Goal: Information Seeking & Learning: Compare options

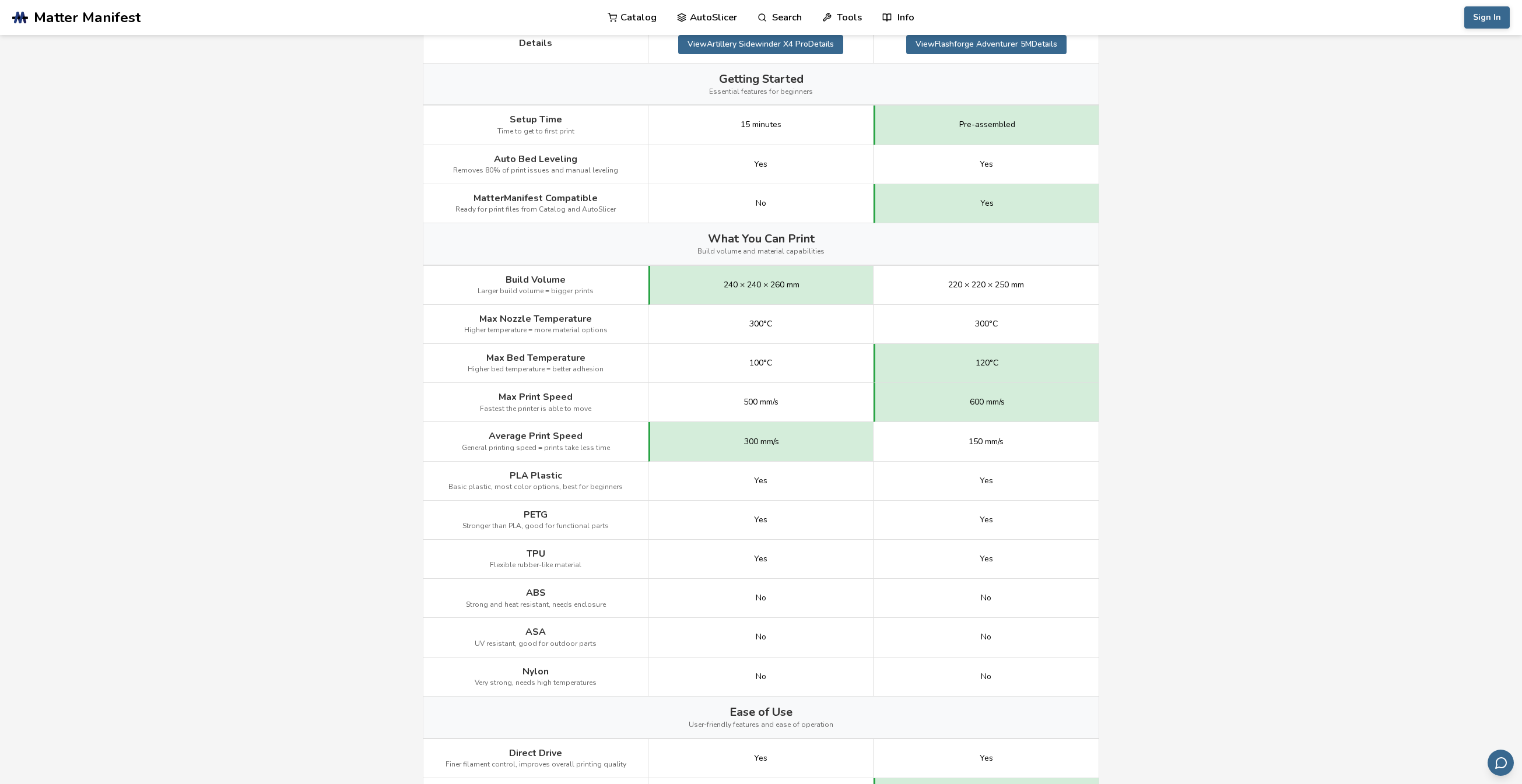
scroll to position [408, 0]
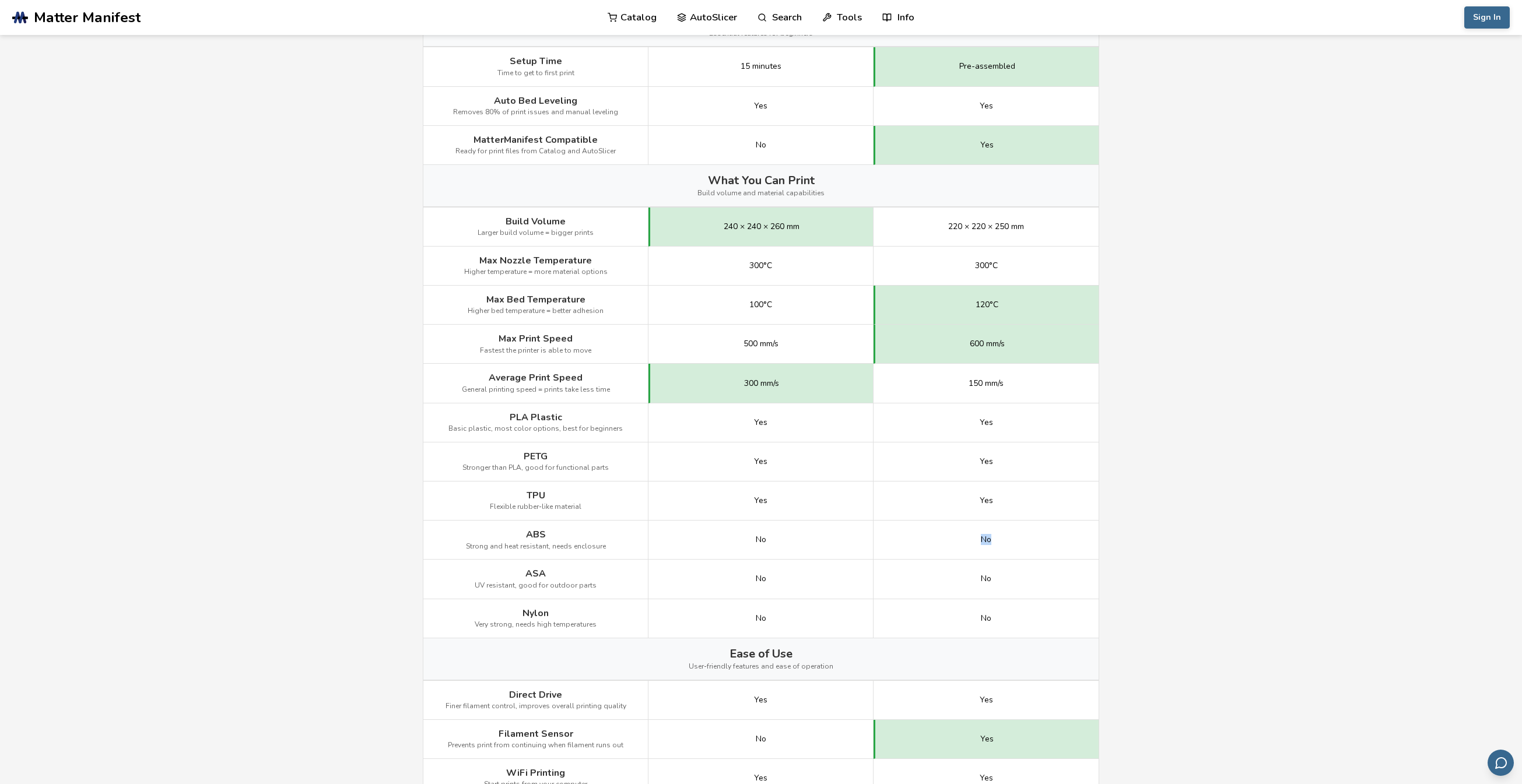
drag, startPoint x: 976, startPoint y: 541, endPoint x: 991, endPoint y: 541, distance: 15.0
click at [991, 541] on div "No" at bounding box center [986, 540] width 225 height 39
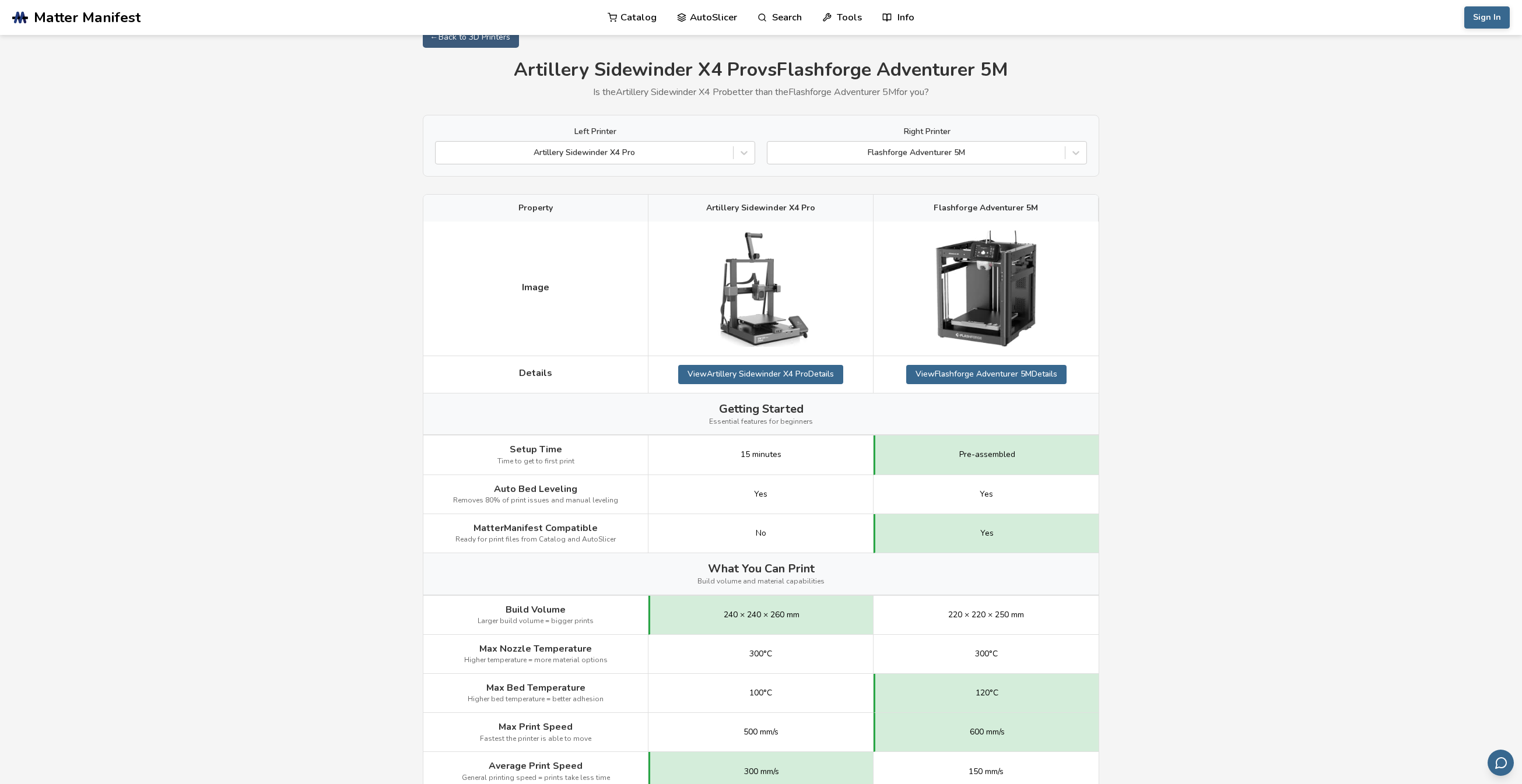
scroll to position [0, 0]
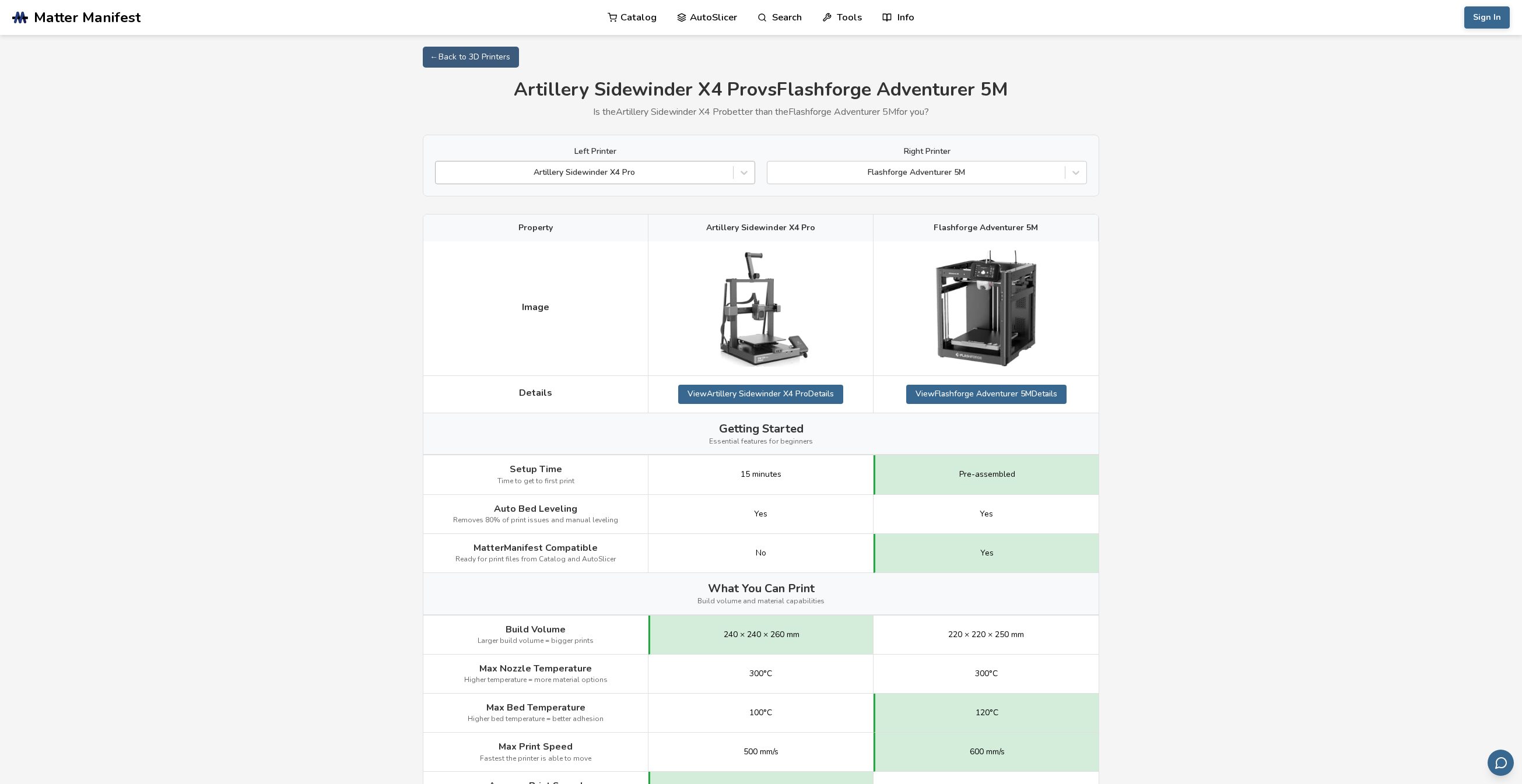
click at [623, 174] on div at bounding box center [584, 173] width 285 height 12
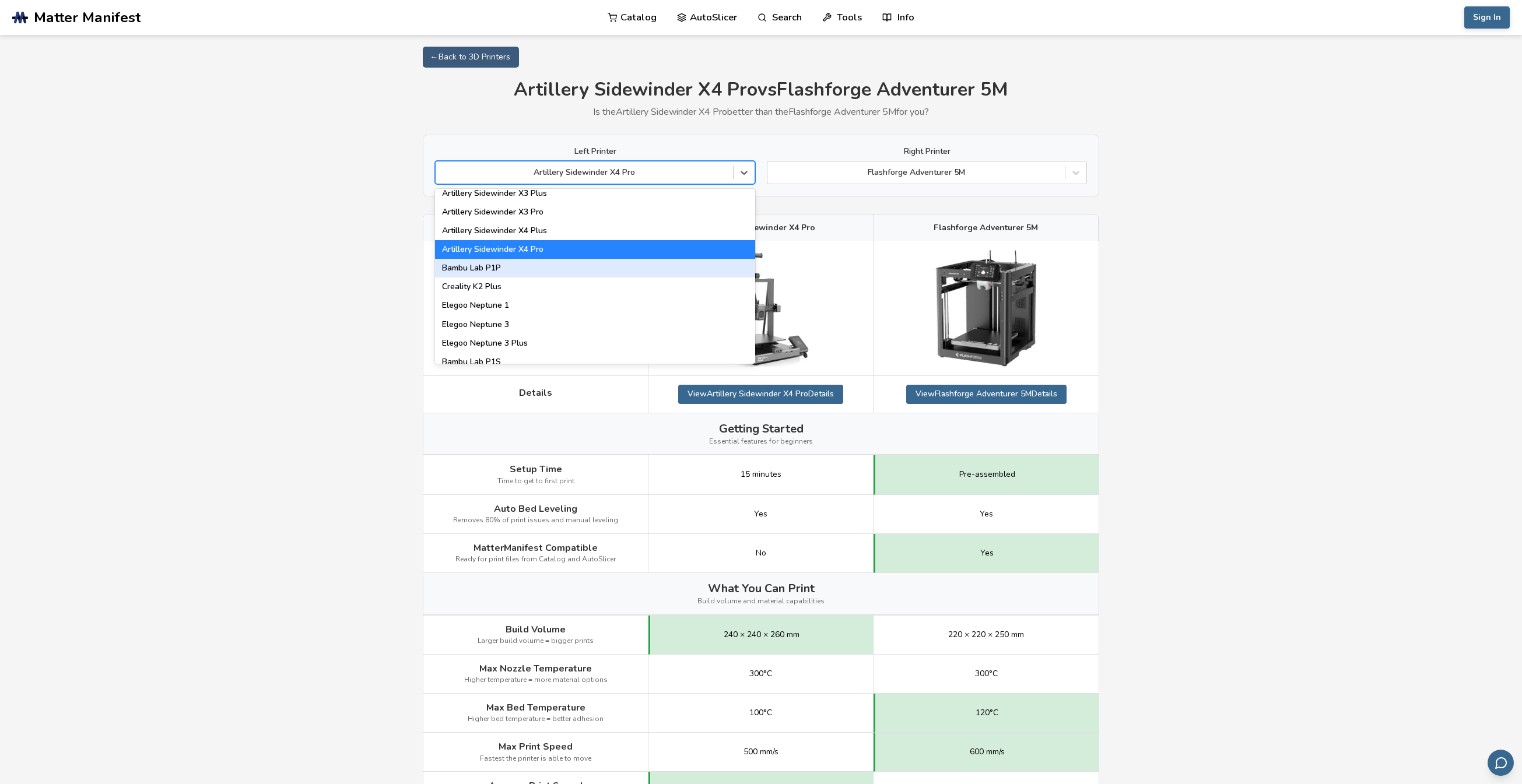
scroll to position [641, 0]
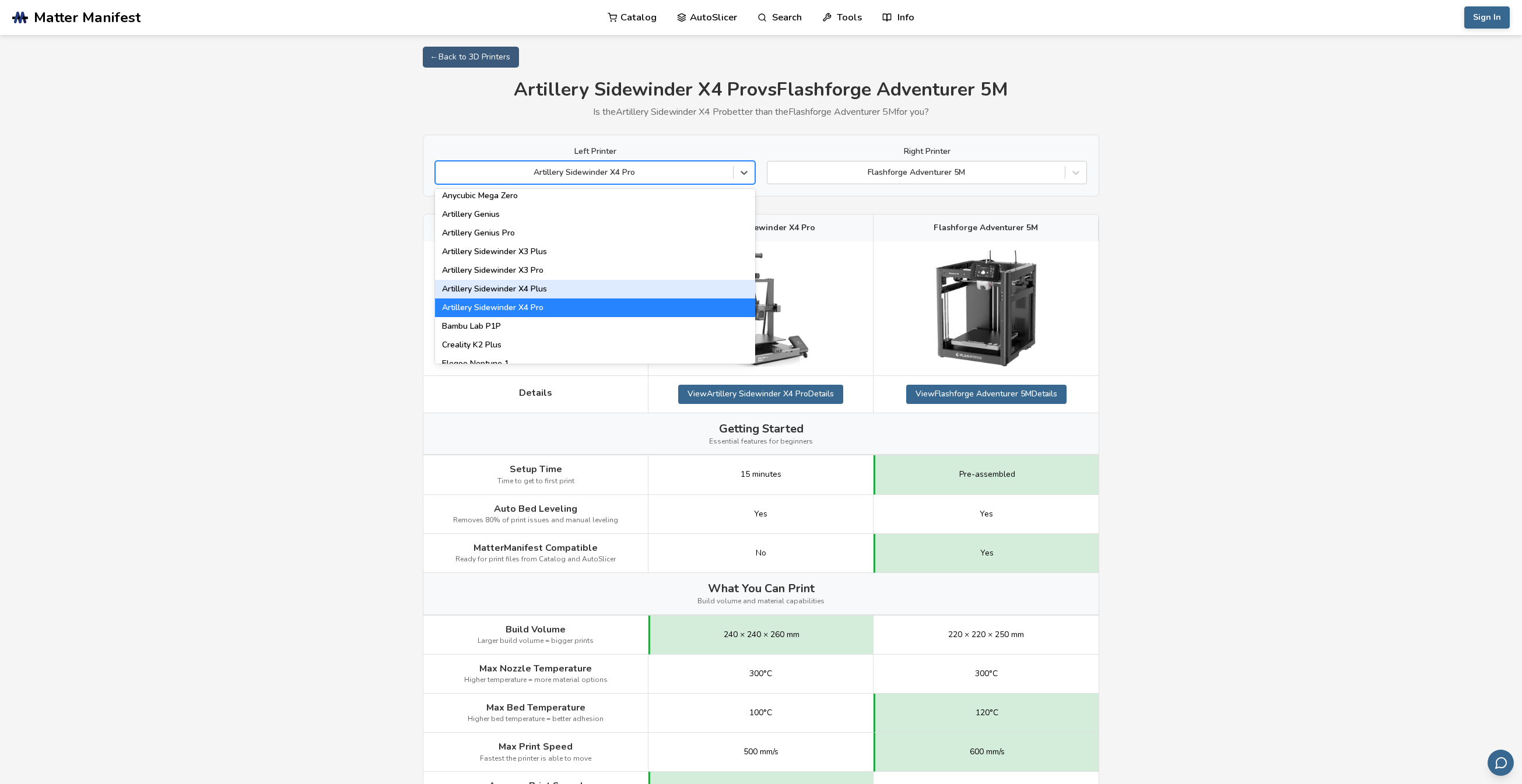
click at [487, 287] on div "Artillery Sidewinder X4 Plus" at bounding box center [595, 288] width 320 height 18
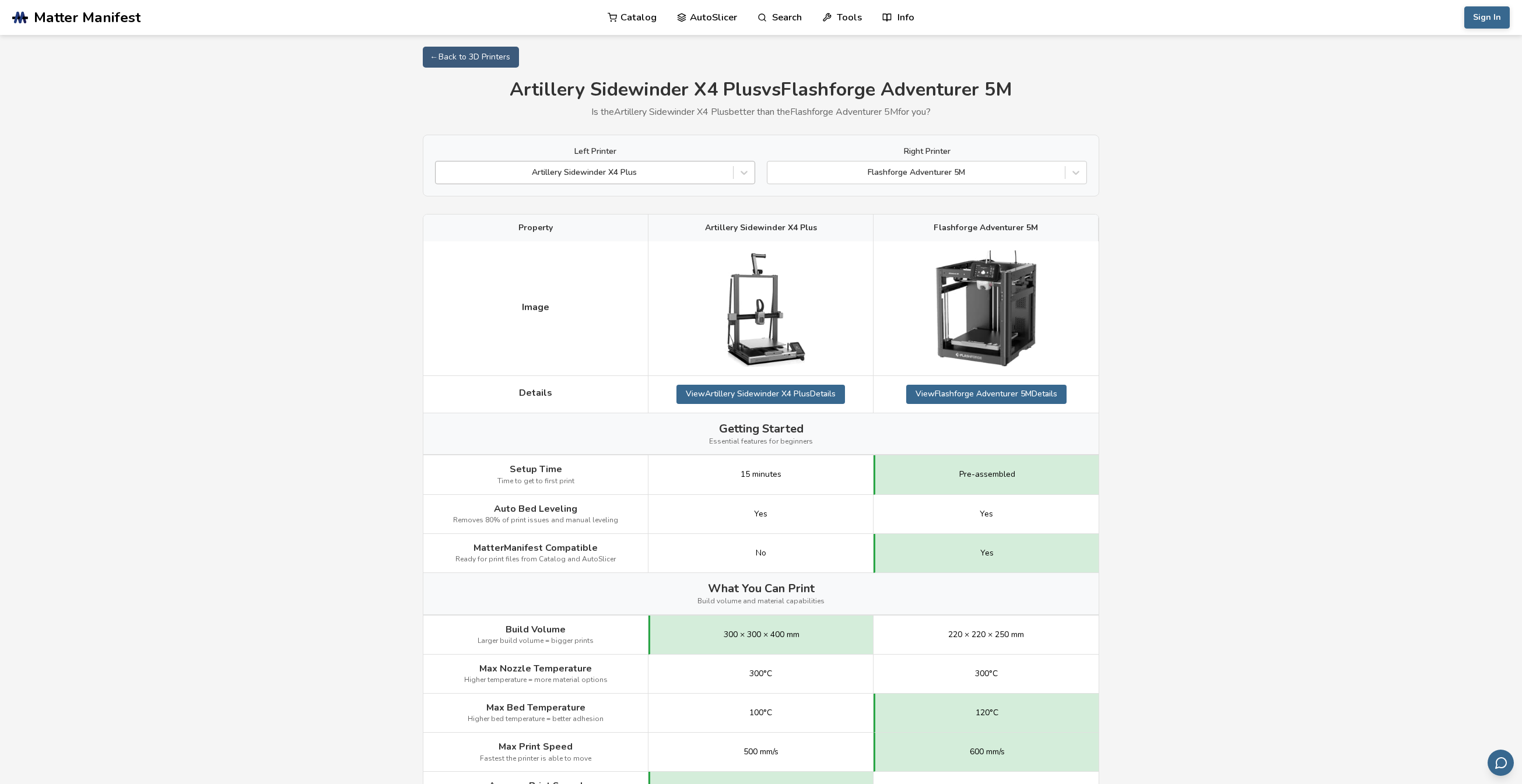
click at [579, 180] on div "Artillery Sidewinder X4 Plus" at bounding box center [584, 172] width 297 height 16
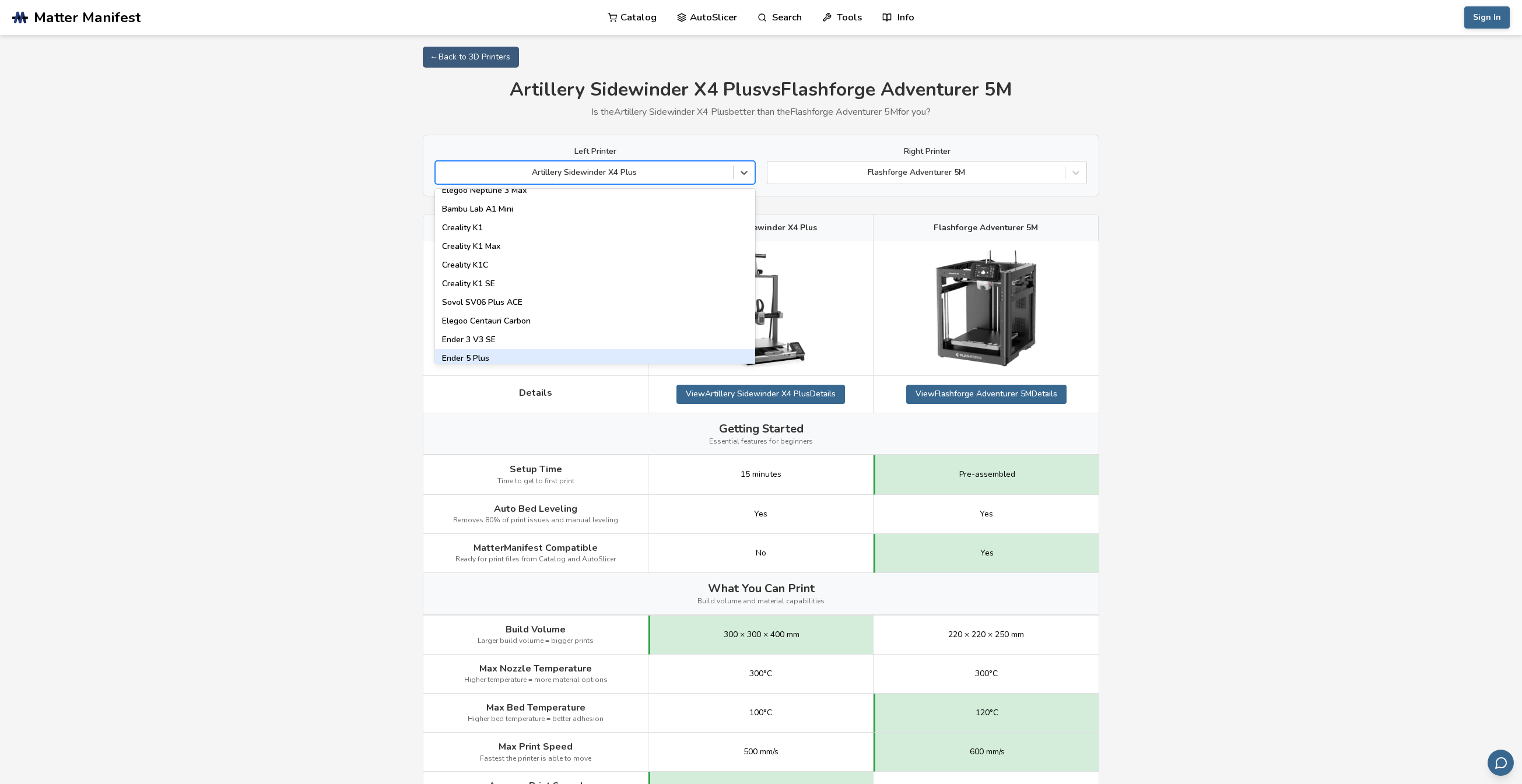
scroll to position [233, 0]
click at [519, 251] on div "Creality K1" at bounding box center [595, 247] width 320 height 18
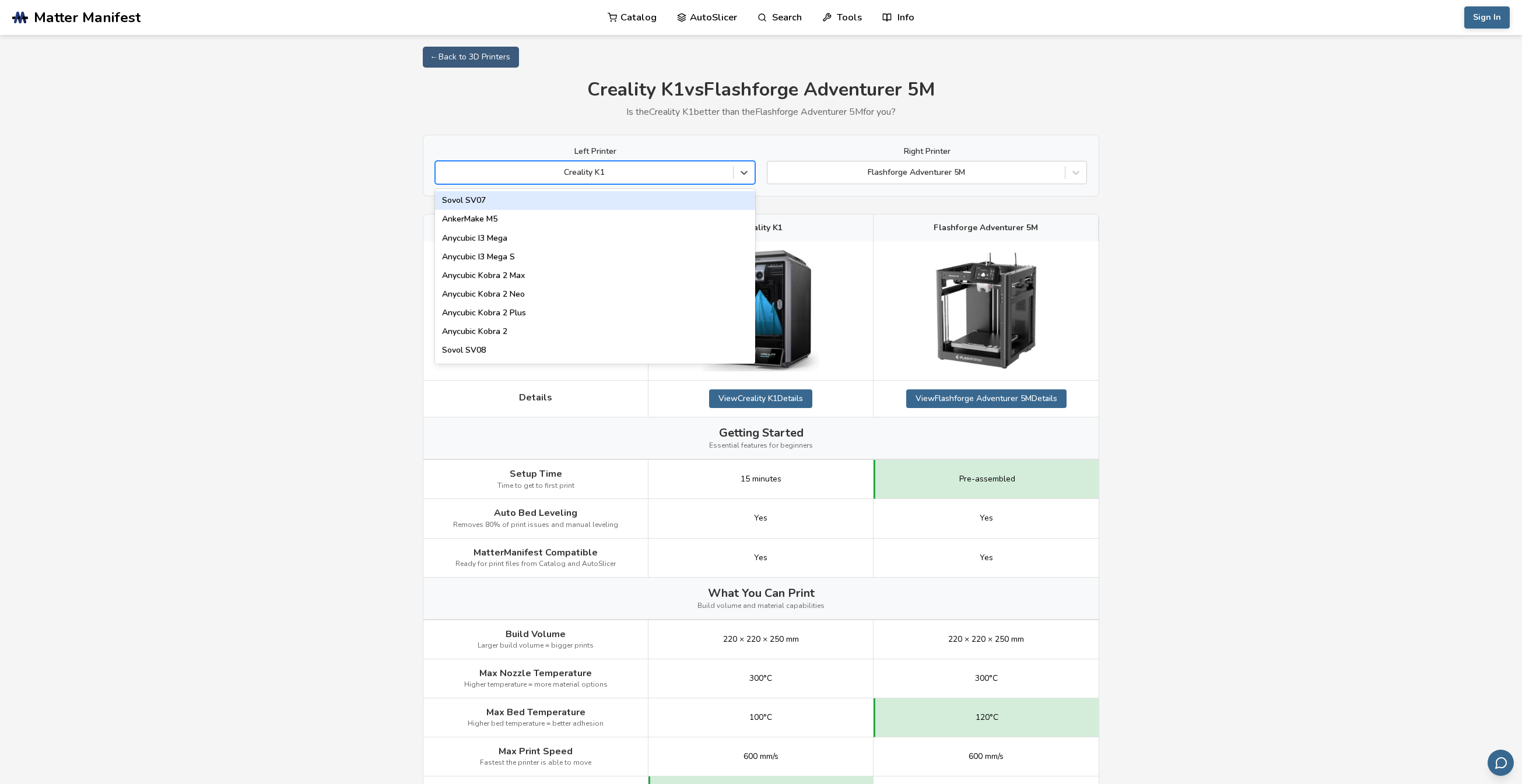
click at [559, 168] on div at bounding box center [584, 173] width 285 height 12
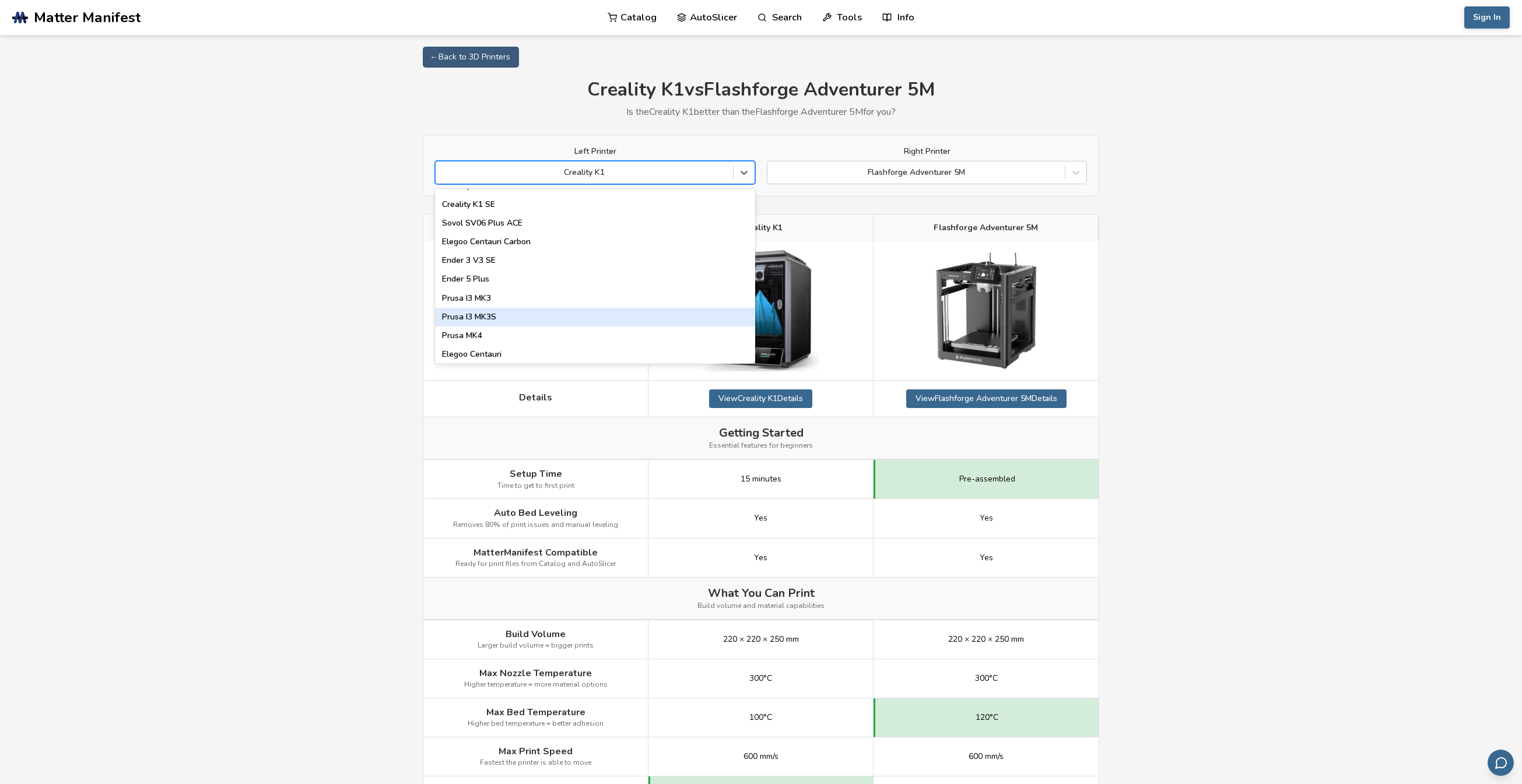
scroll to position [349, 0]
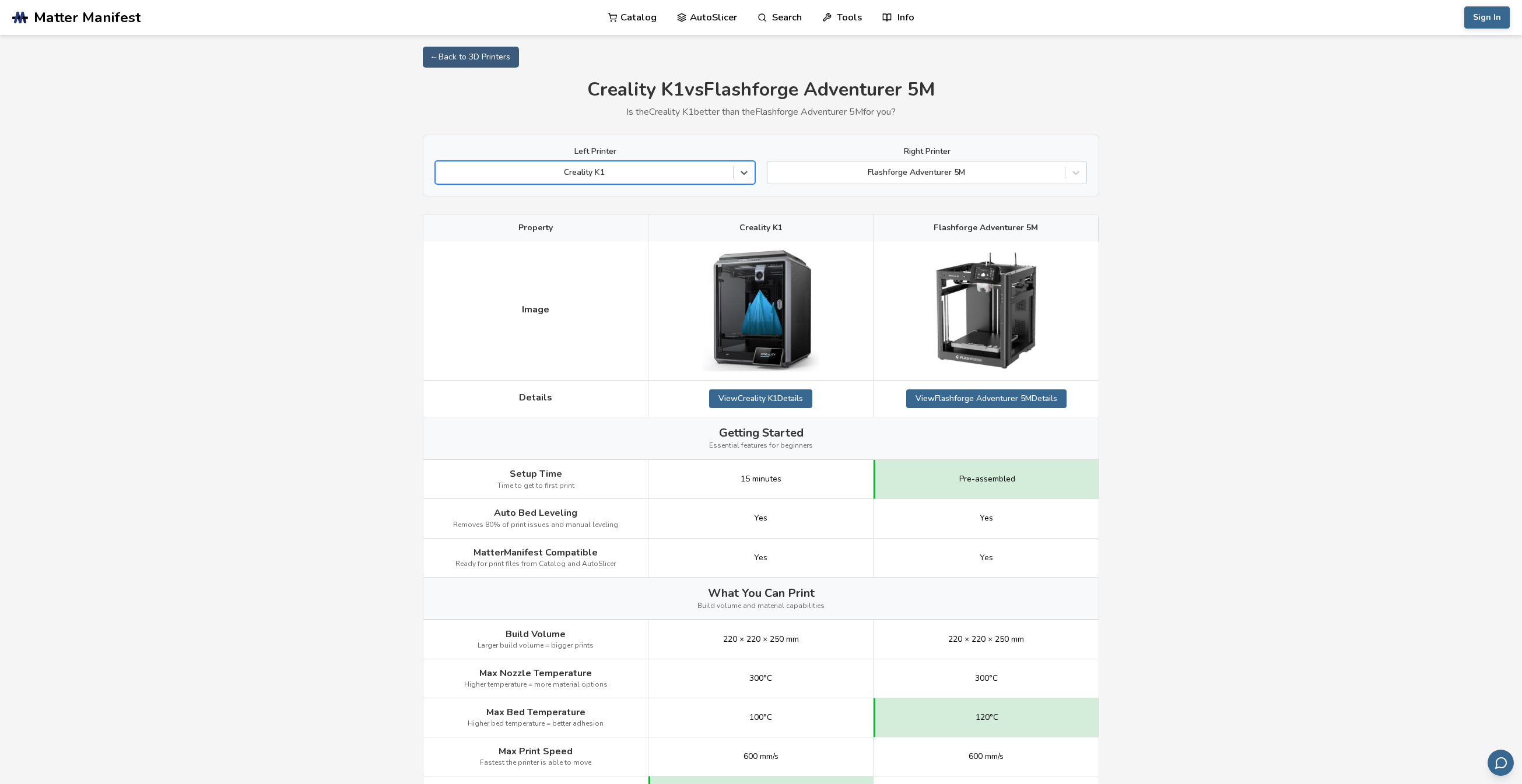
click at [612, 175] on div at bounding box center [584, 173] width 285 height 12
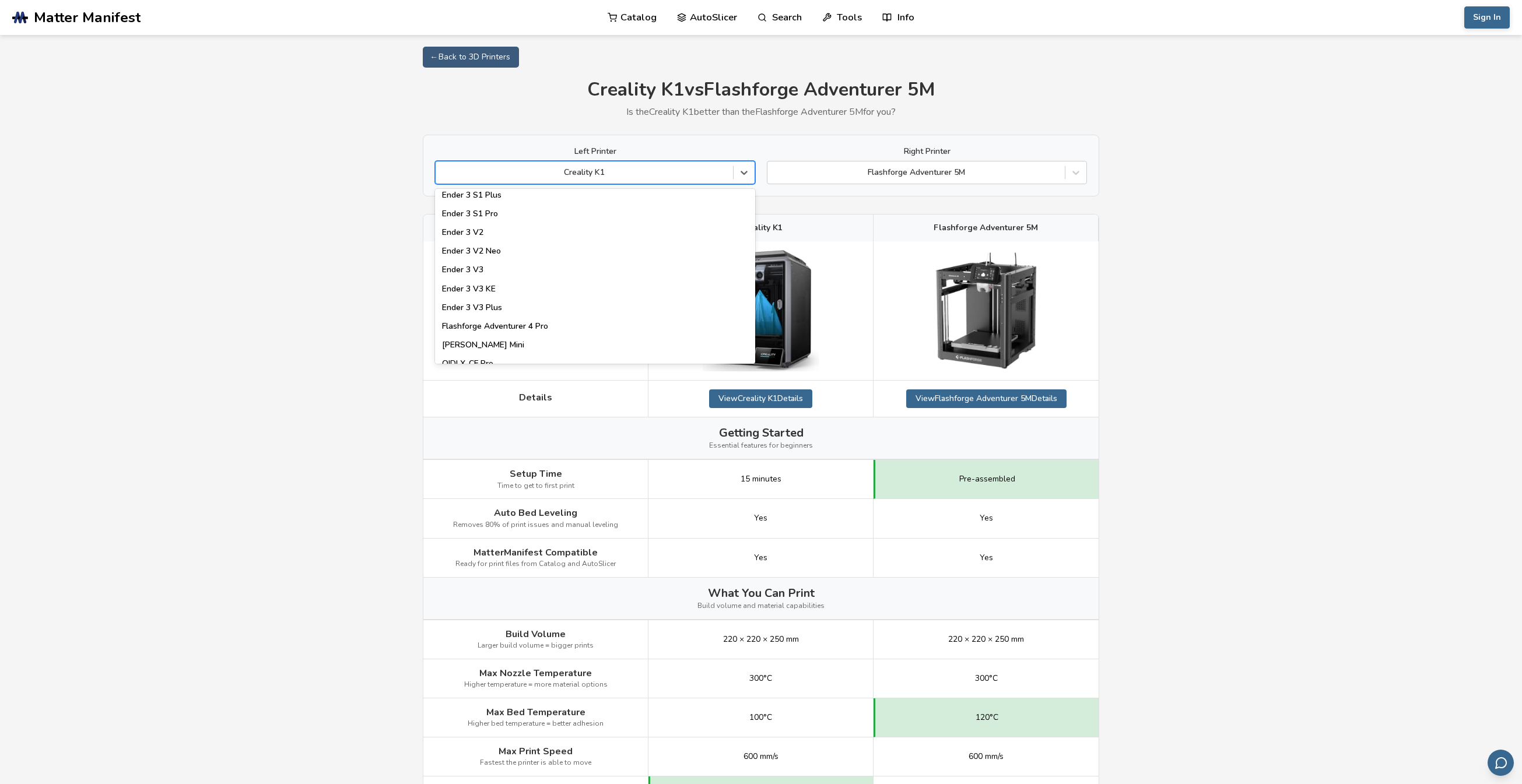
scroll to position [1153, 0]
click at [524, 302] on div "Ender 3 V3 Plus" at bounding box center [595, 301] width 320 height 18
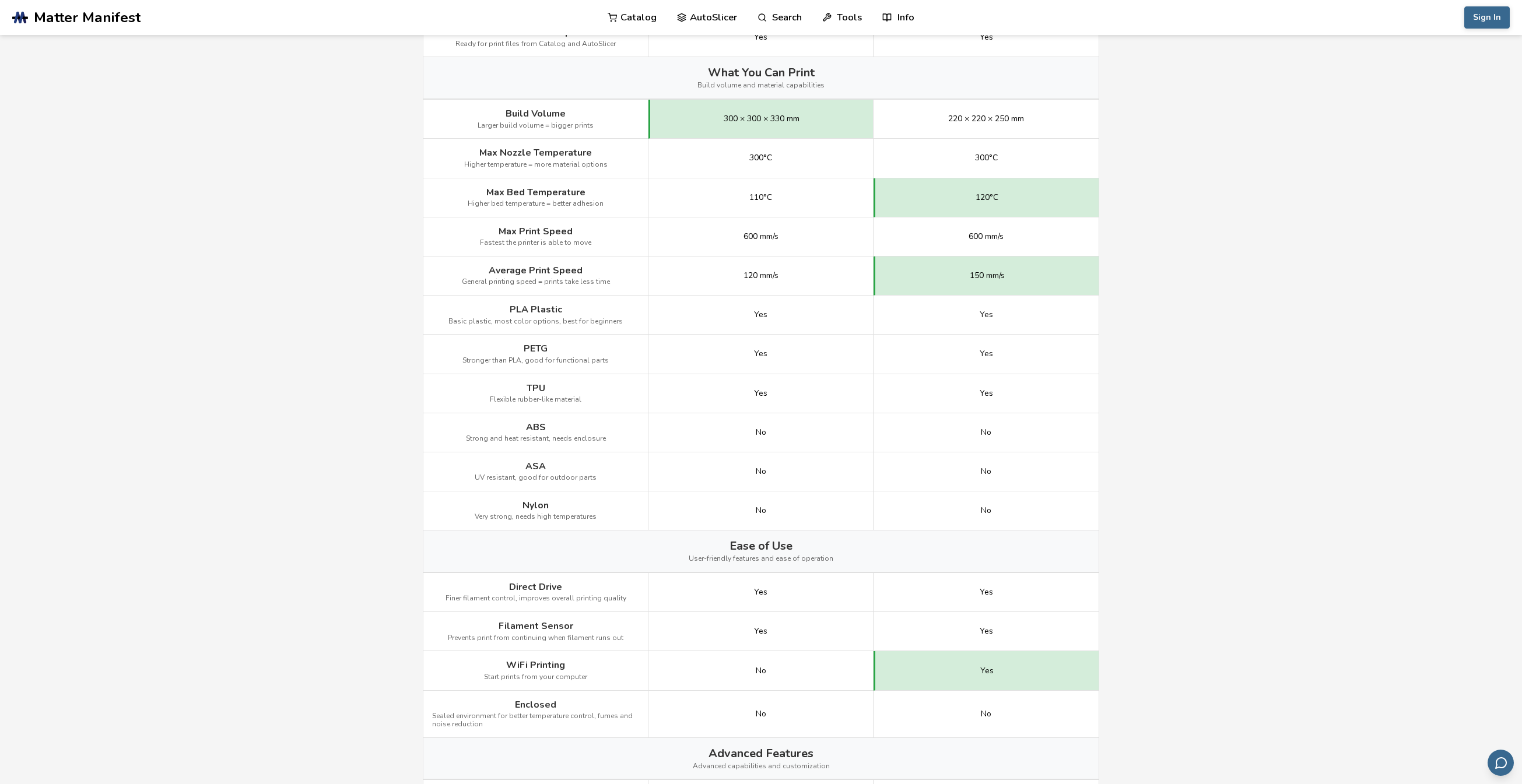
scroll to position [525, 0]
drag, startPoint x: 759, startPoint y: 432, endPoint x: 766, endPoint y: 432, distance: 7.0
click at [766, 432] on span "No" at bounding box center [761, 431] width 11 height 10
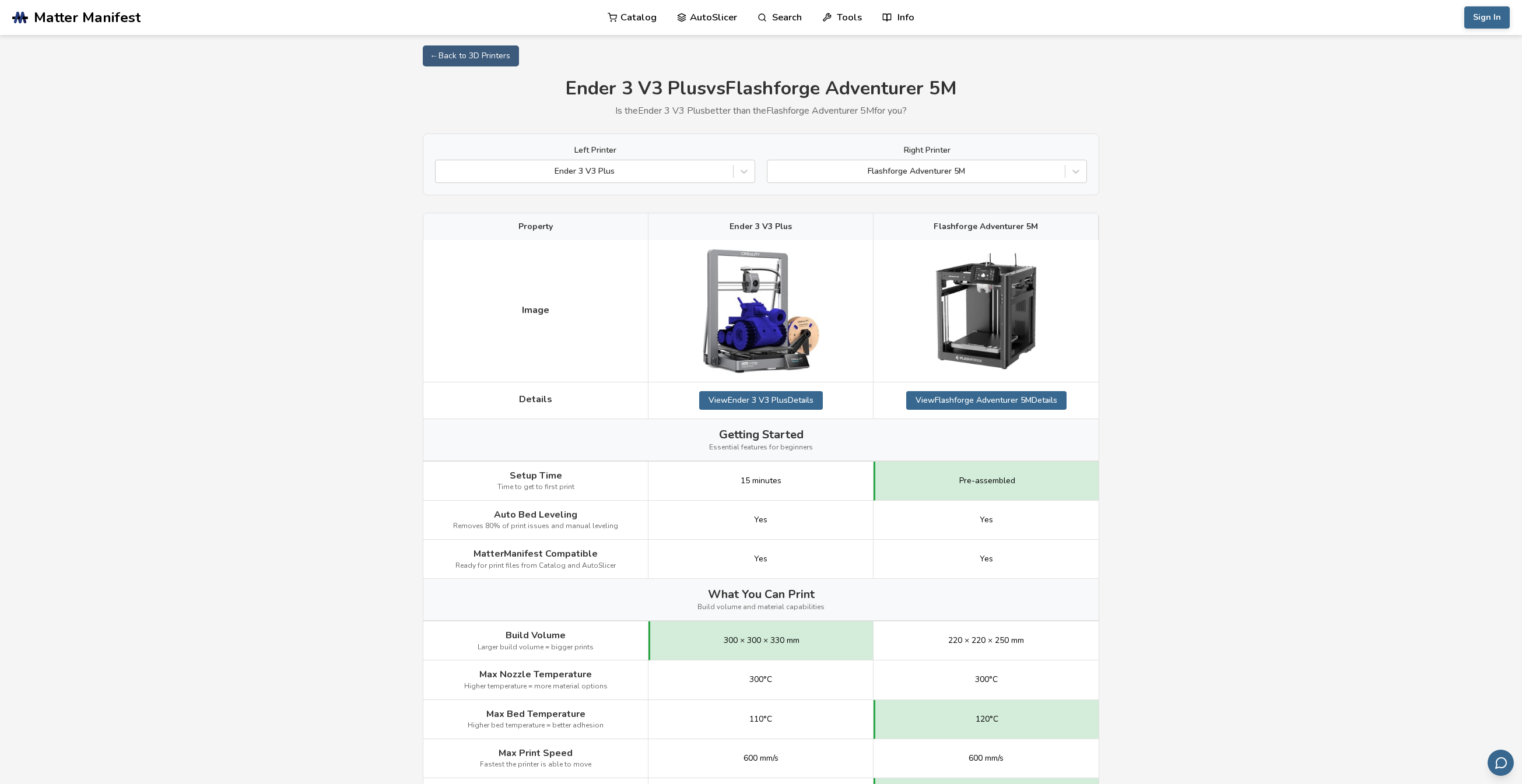
scroll to position [0, 0]
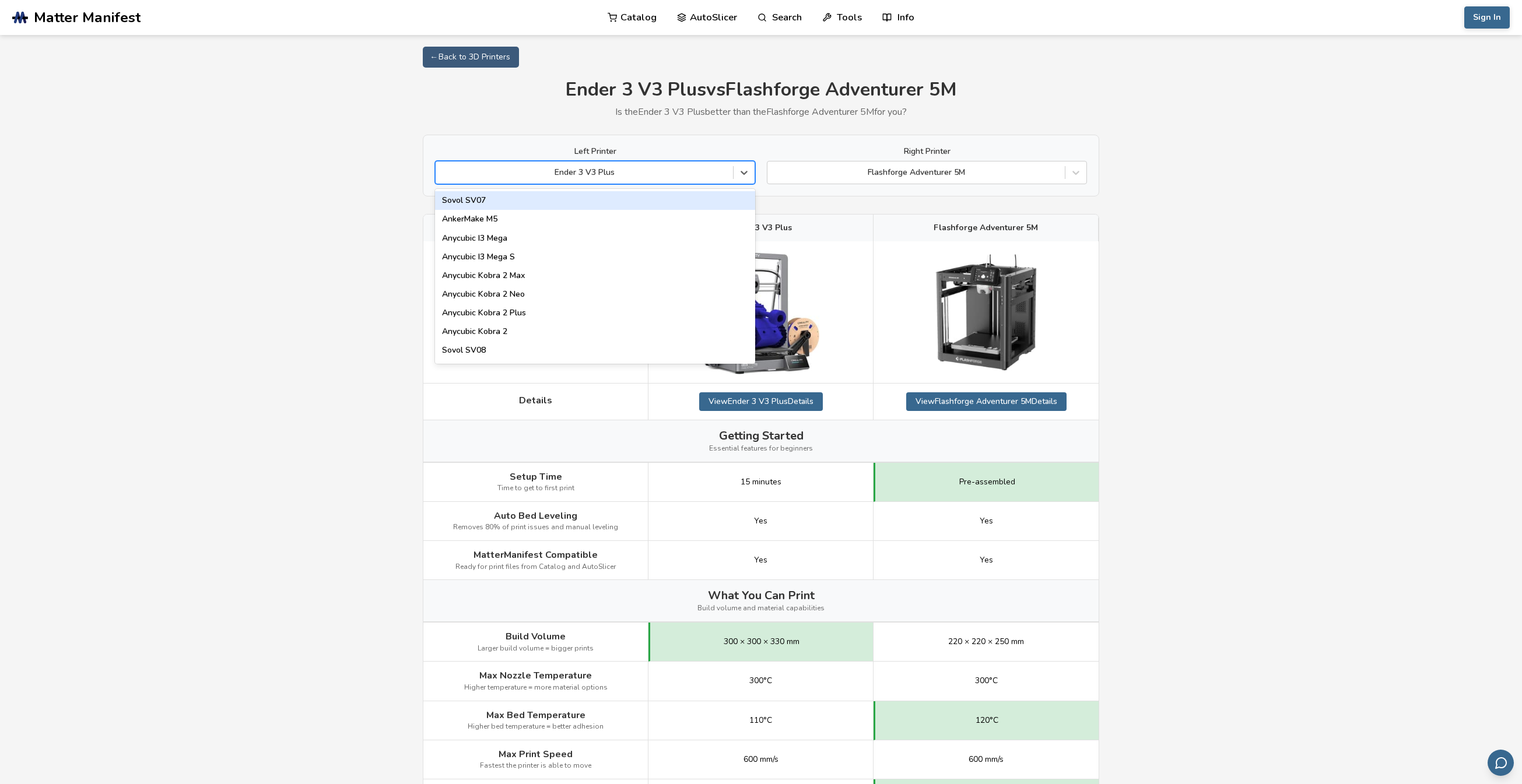
drag, startPoint x: 571, startPoint y: 170, endPoint x: 579, endPoint y: 183, distance: 15.3
click at [572, 173] on div at bounding box center [584, 173] width 285 height 12
type input "***"
click at [560, 208] on div "Artillery Genius" at bounding box center [595, 200] width 320 height 18
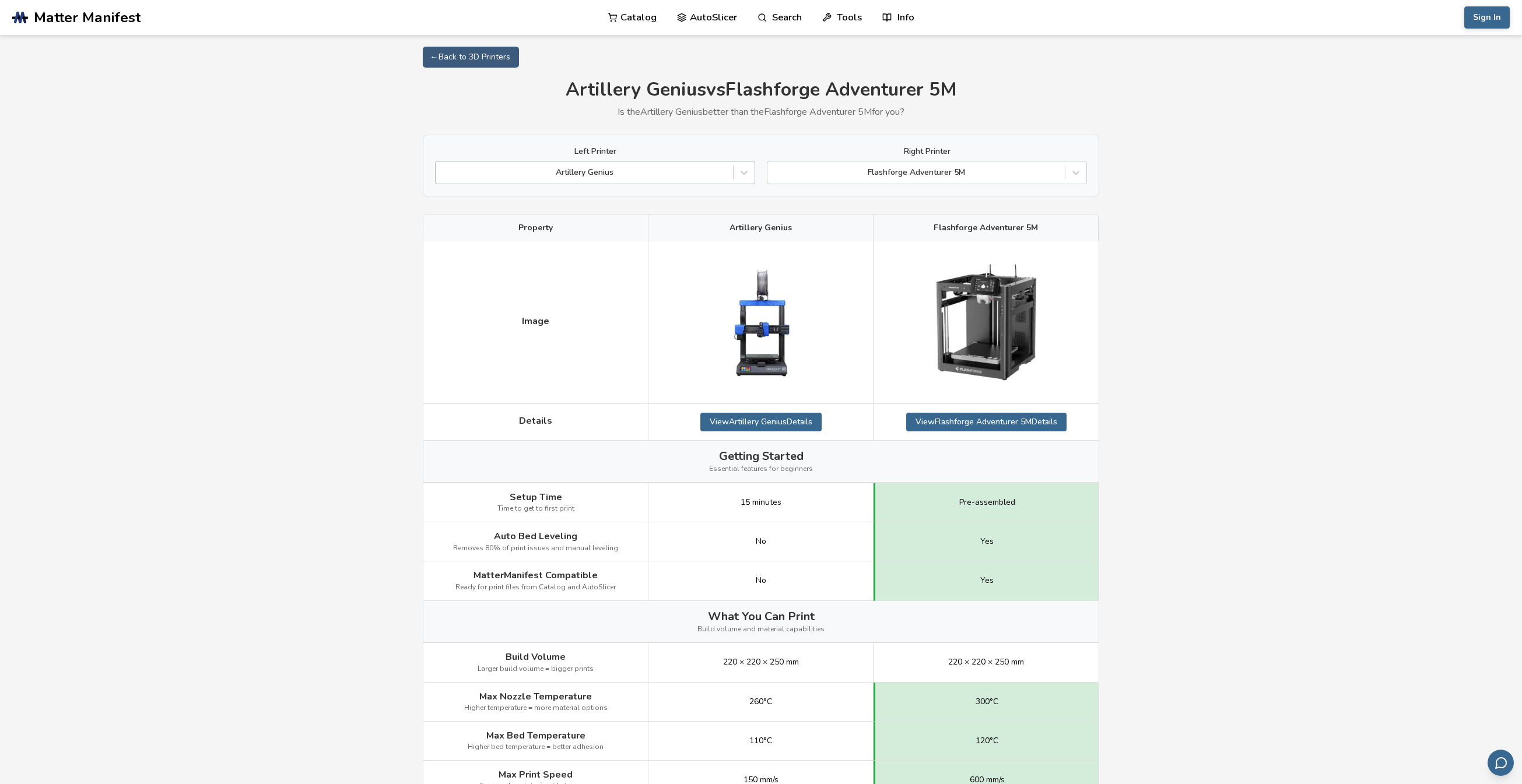
click at [538, 177] on div at bounding box center [584, 173] width 285 height 12
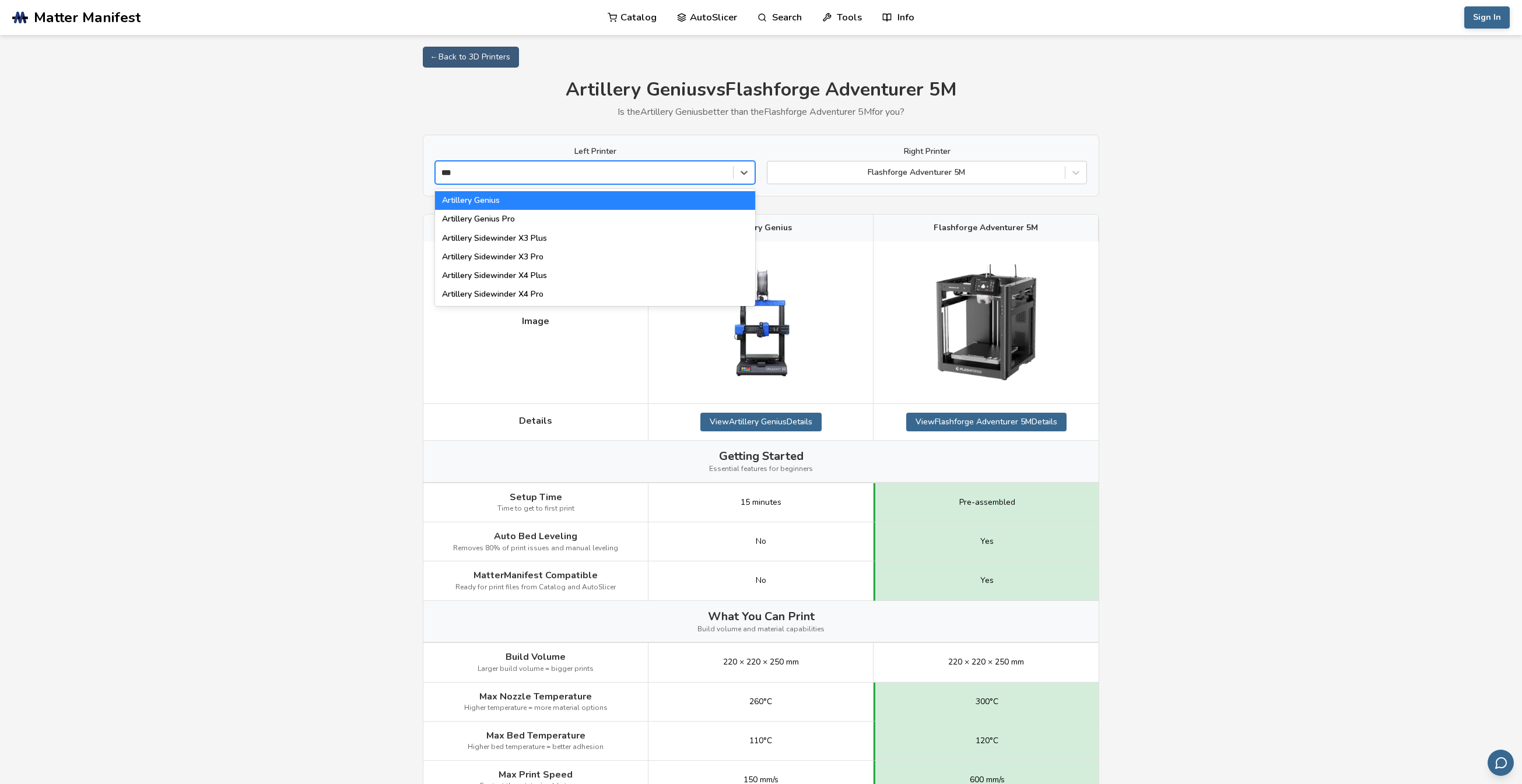
type input "****"
click at [519, 213] on div "Artillery Genius Pro" at bounding box center [595, 218] width 320 height 18
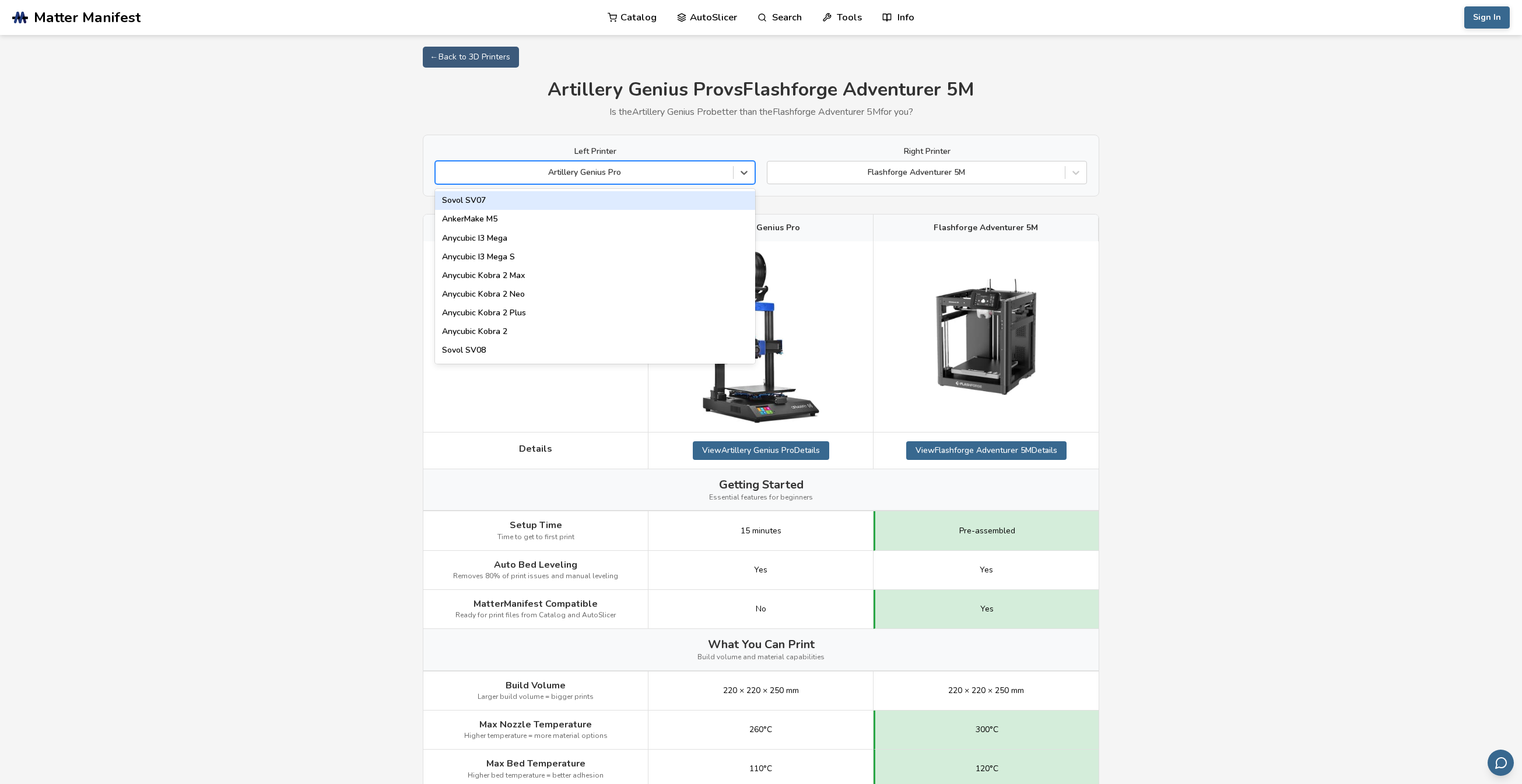
click at [530, 176] on div at bounding box center [584, 173] width 285 height 12
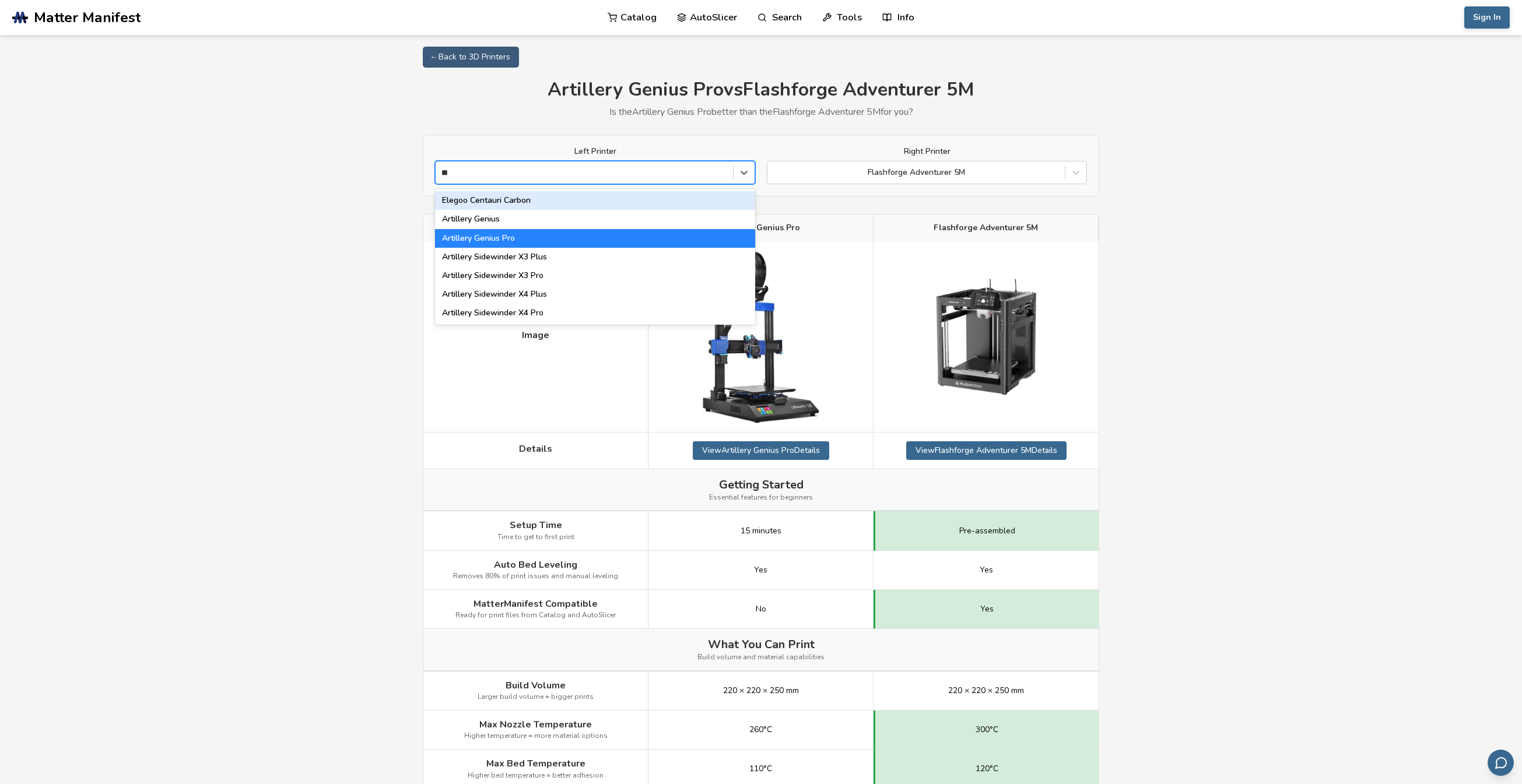
type input "***"
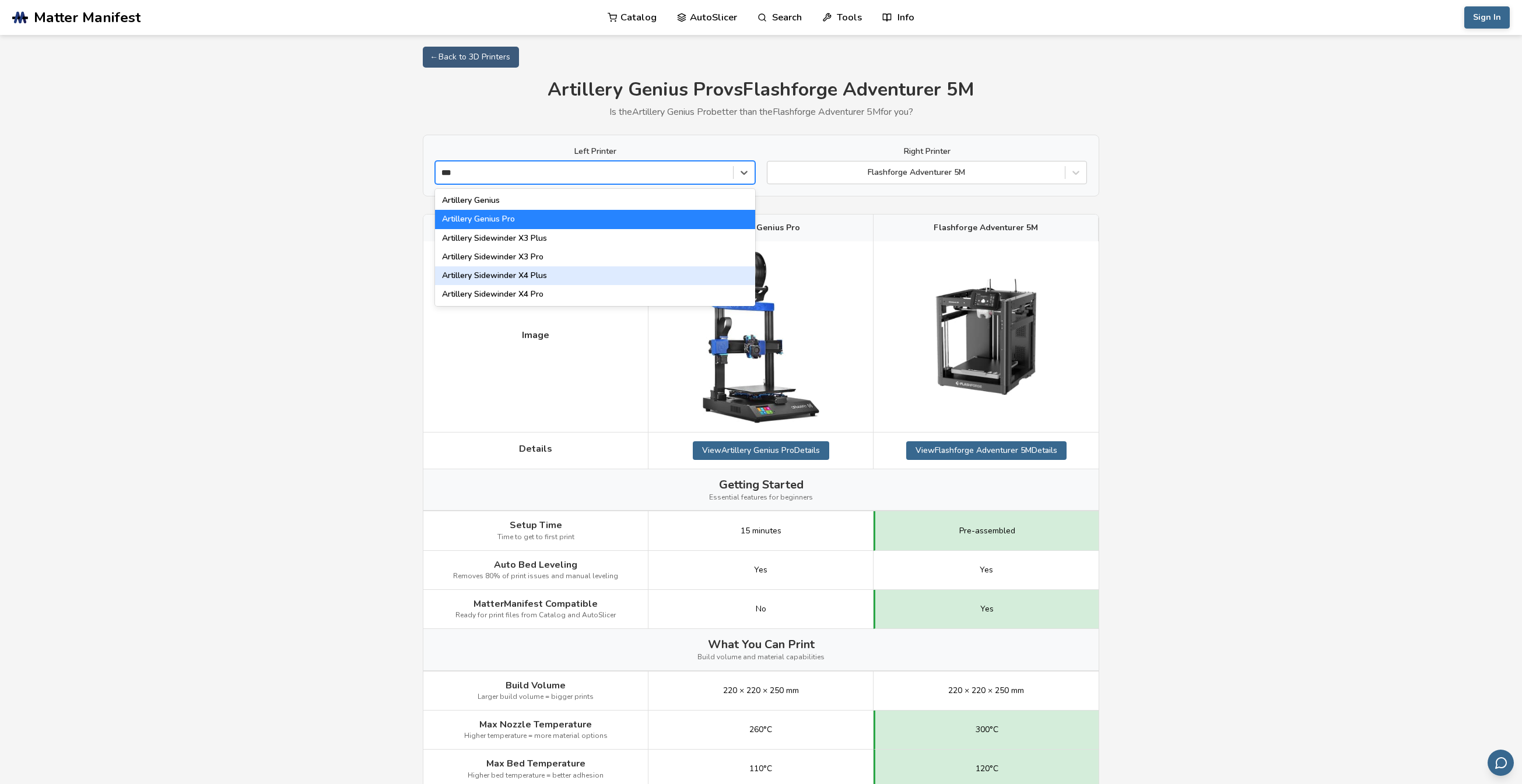
click at [537, 276] on div "Artillery Sidewinder X4 Plus" at bounding box center [595, 276] width 320 height 18
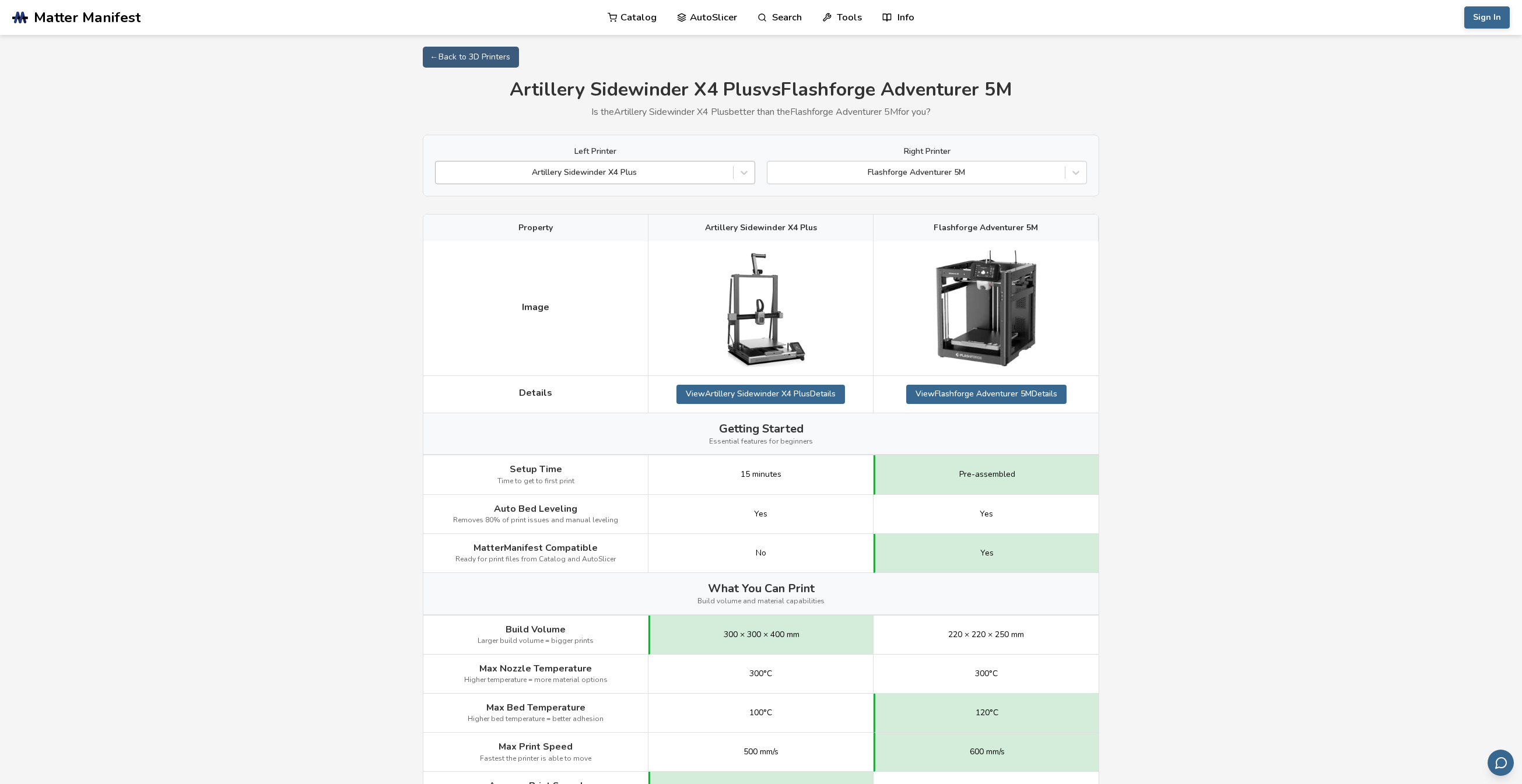
click at [585, 182] on div "Artillery Sidewinder X4 Plus" at bounding box center [595, 173] width 320 height 23
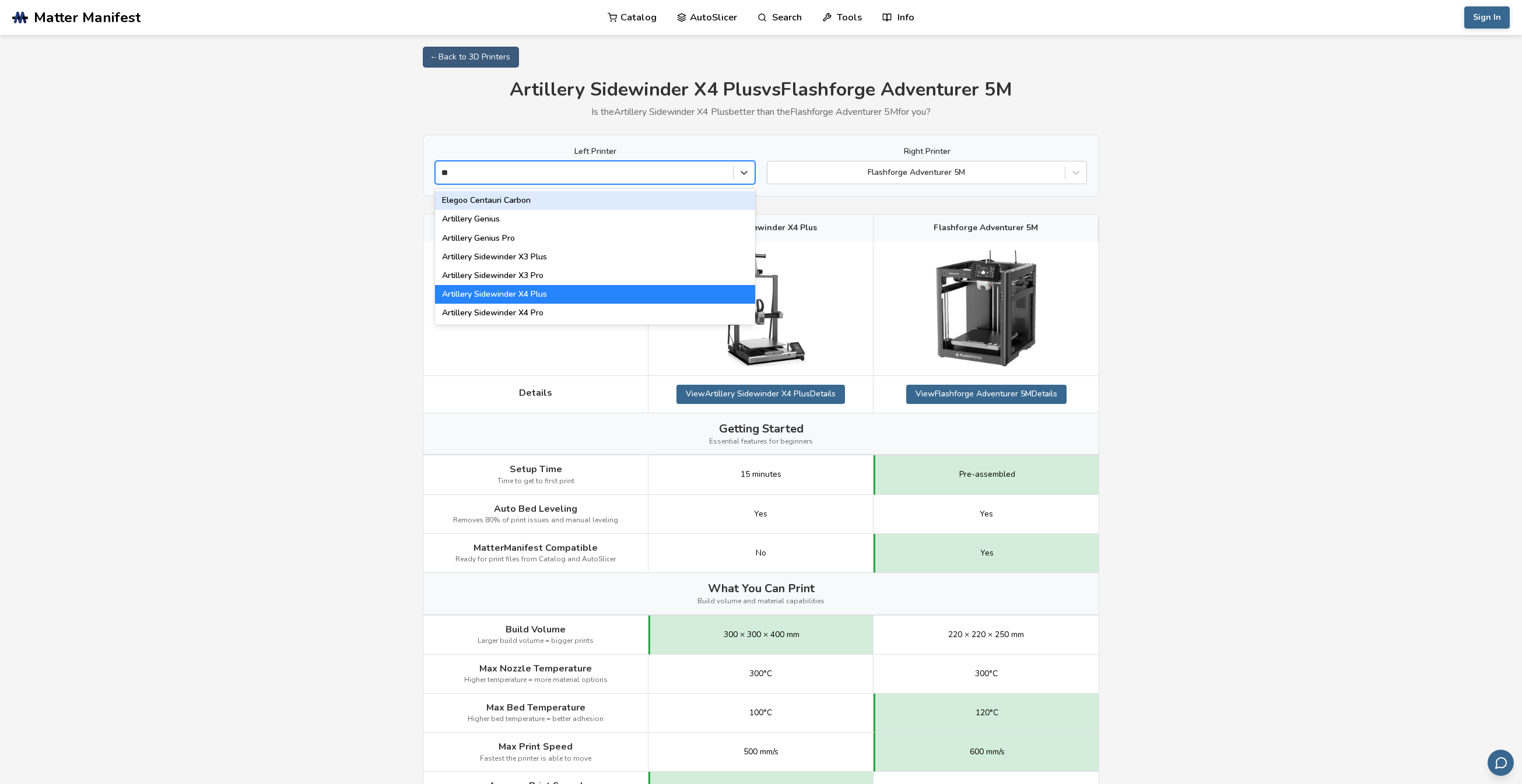
type input "***"
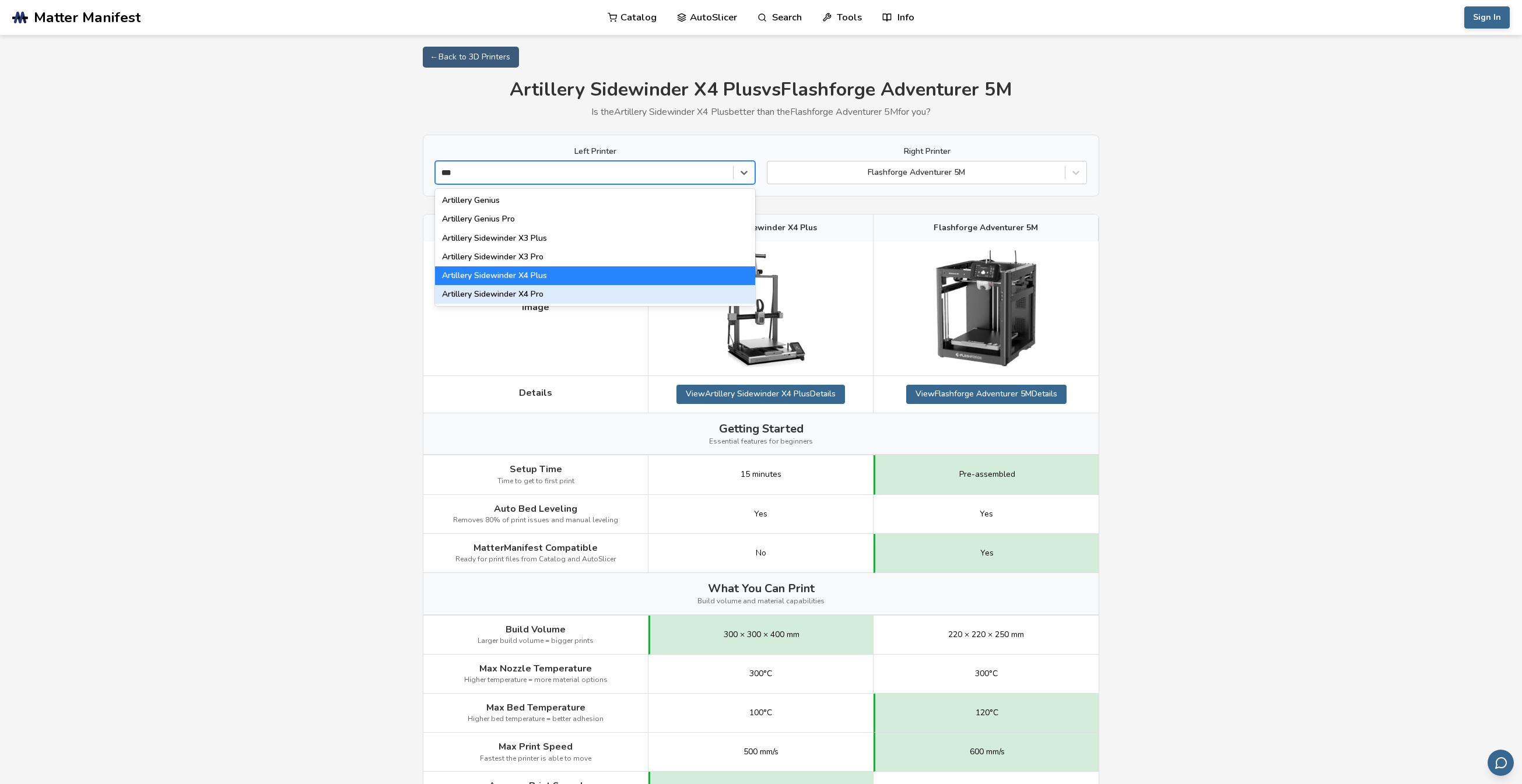
click at [545, 294] on div "Artillery Sidewinder X4 Pro" at bounding box center [595, 294] width 320 height 18
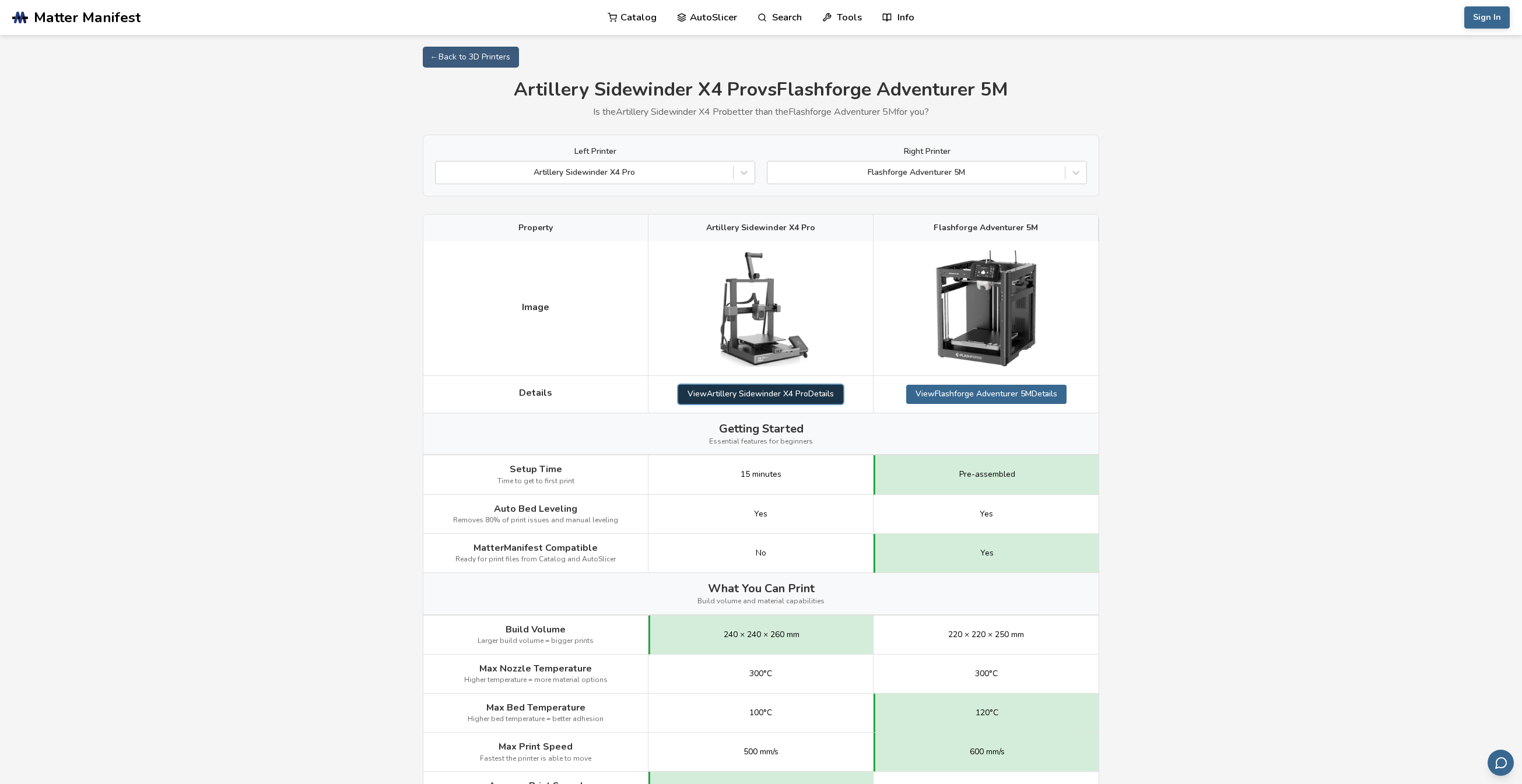
click at [722, 393] on link "View Artillery Sidewinder X4 Pro Details" at bounding box center [761, 394] width 165 height 18
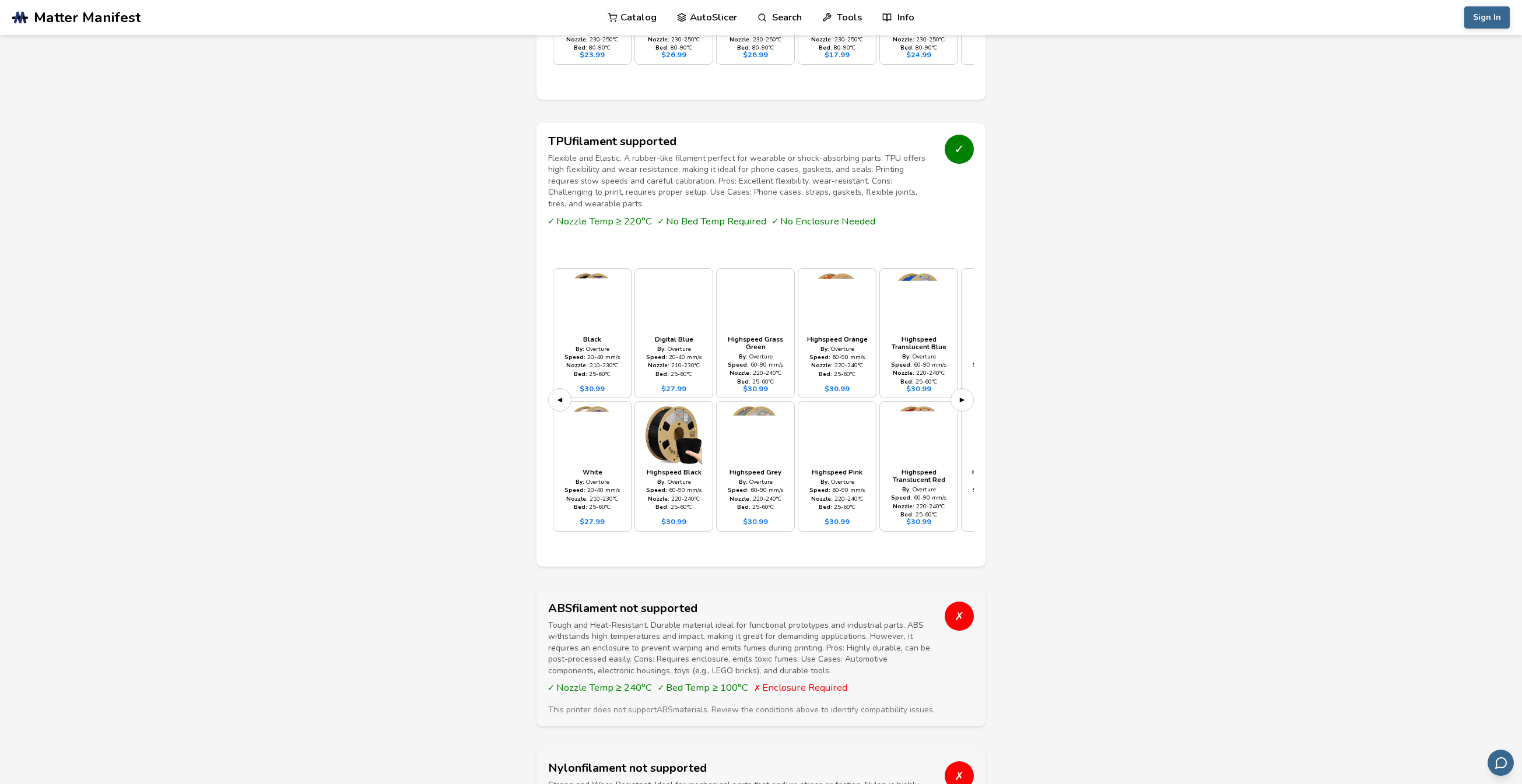
scroll to position [2099, 0]
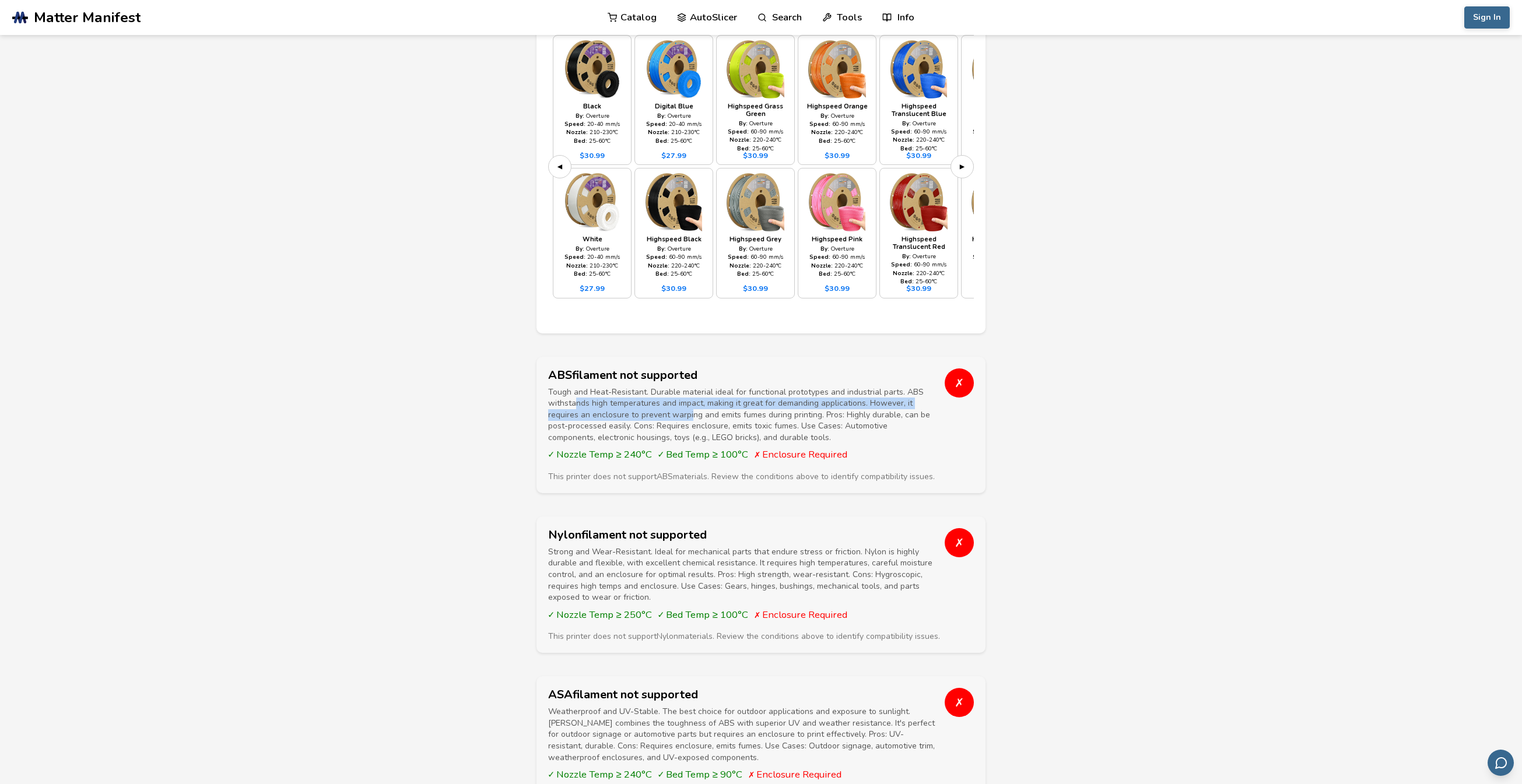
drag, startPoint x: 595, startPoint y: 409, endPoint x: 688, endPoint y: 414, distance: 93.1
click at [688, 414] on p "Tough and Heat-Resistant. Durable material ideal for functional prototypes and …" at bounding box center [743, 414] width 388 height 57
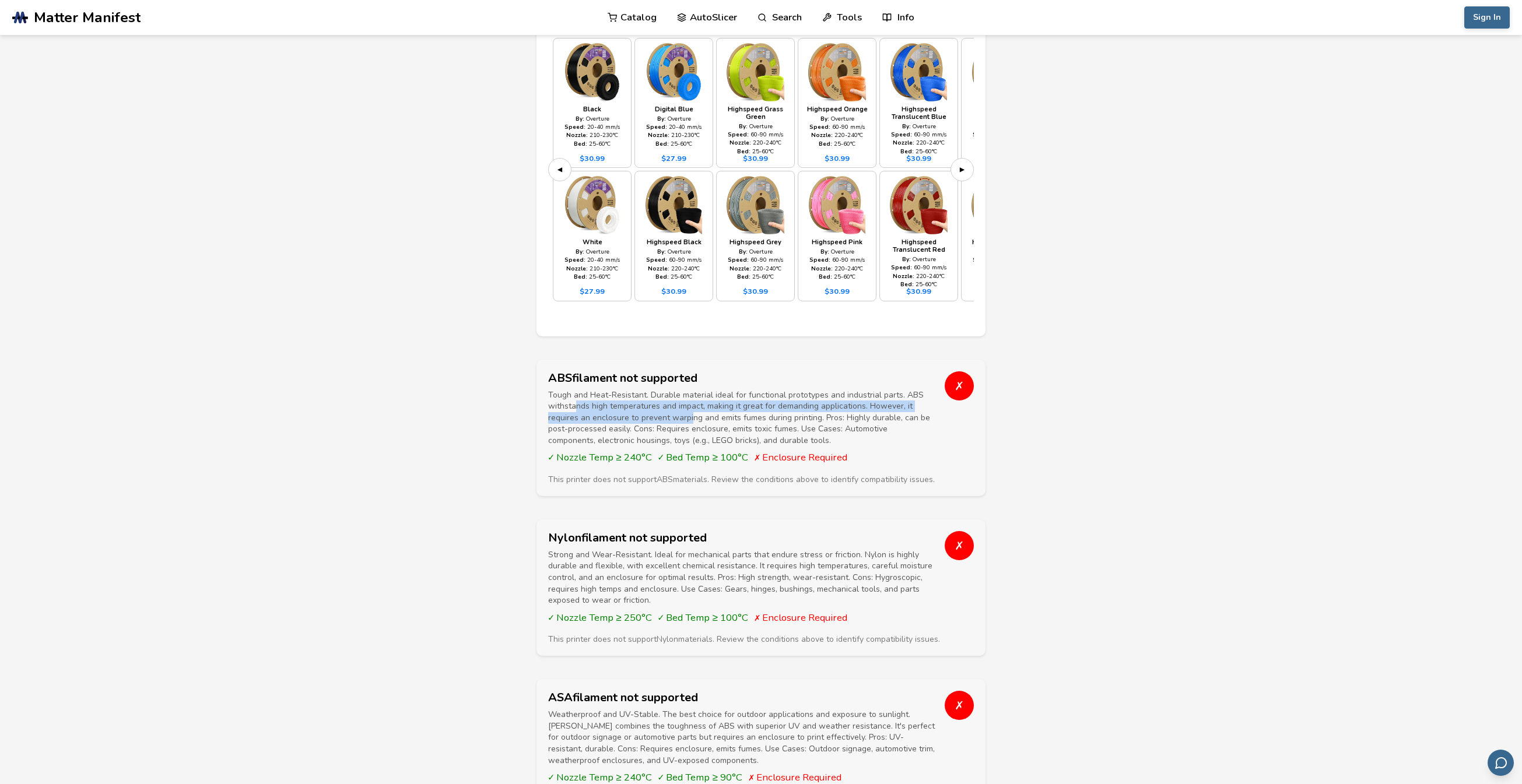
scroll to position [2084, 0]
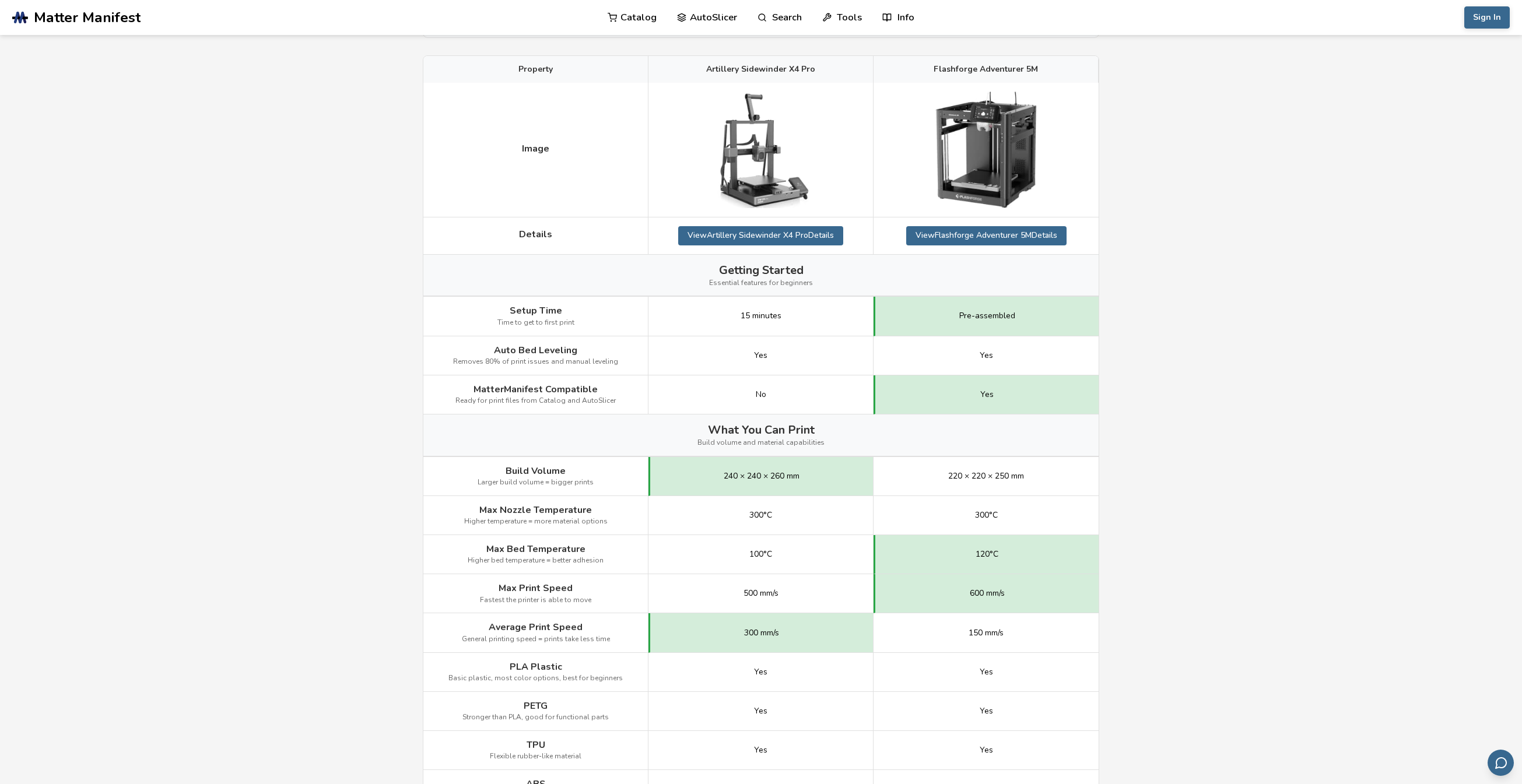
scroll to position [58, 0]
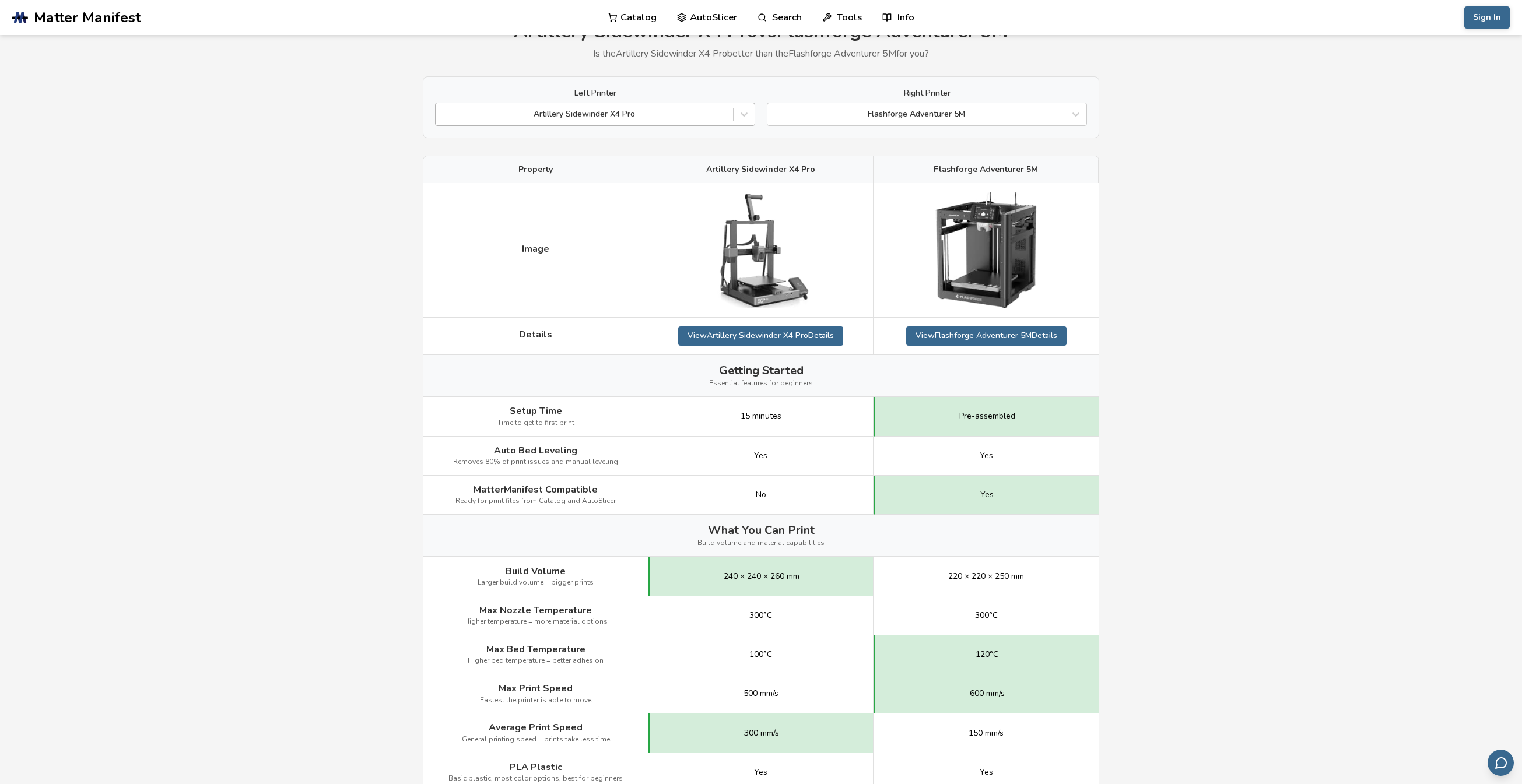
click at [661, 125] on div "Artillery Sidewinder X4 Pro" at bounding box center [595, 114] width 320 height 23
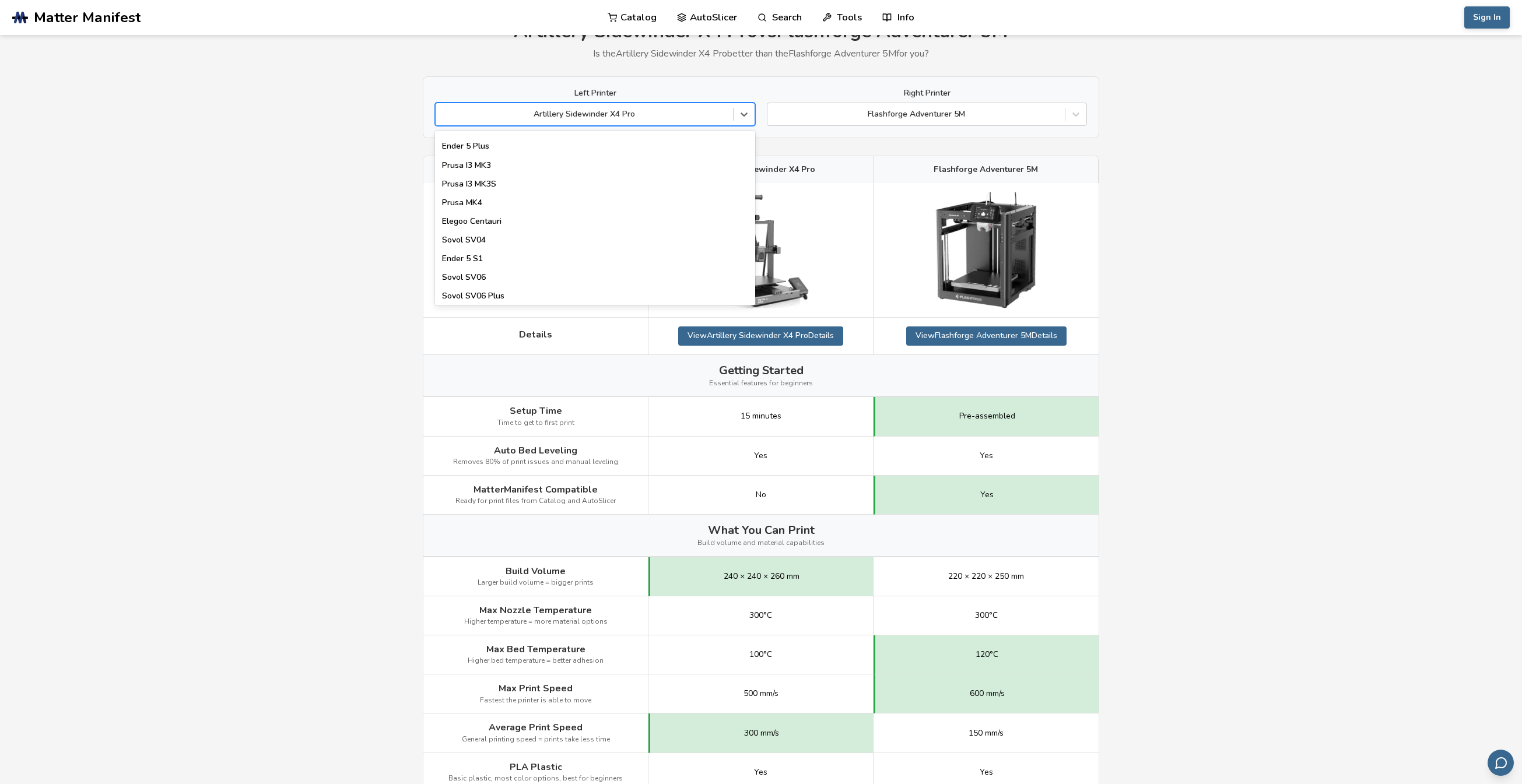
scroll to position [408, 0]
type input "*********"
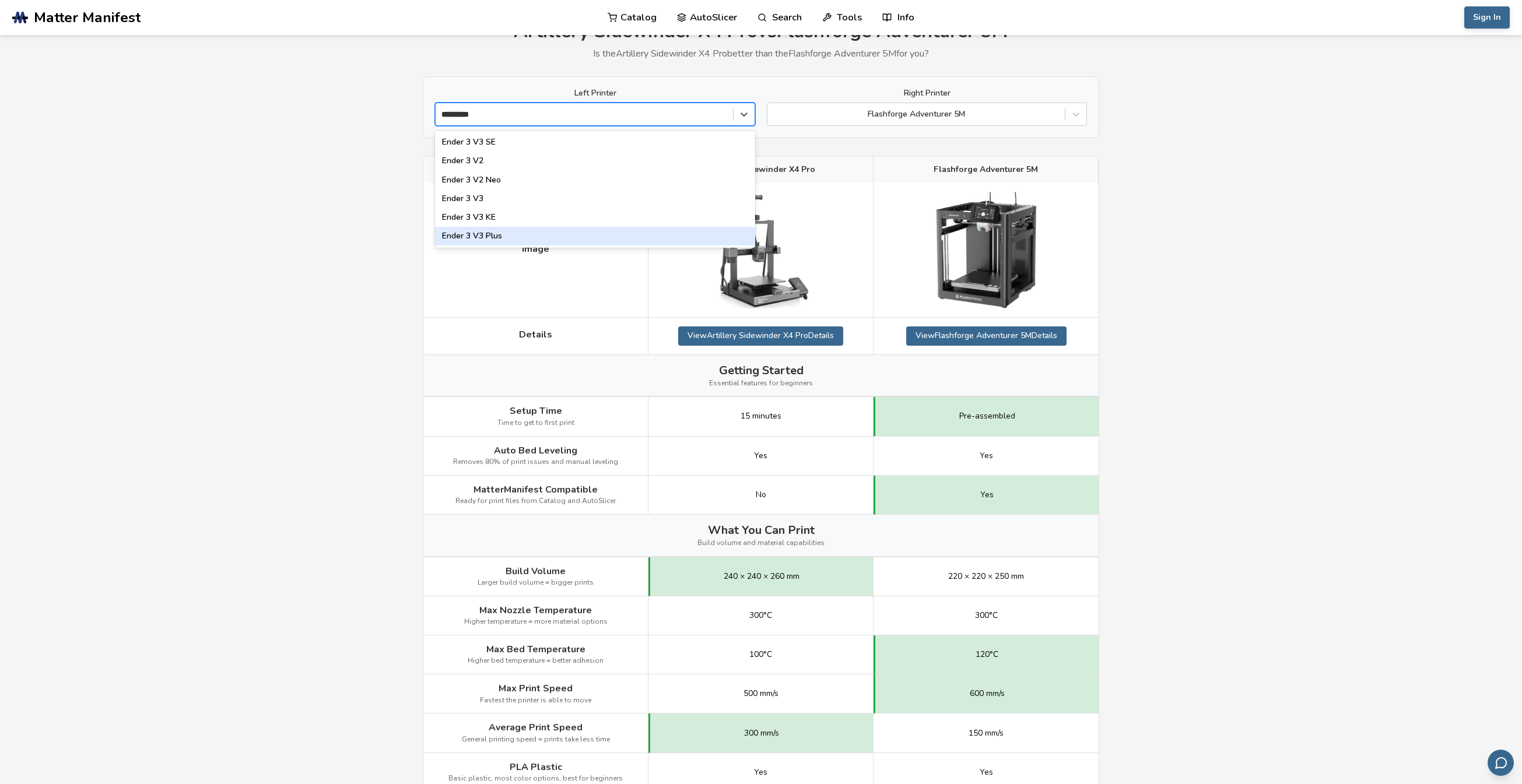
click at [497, 235] on div "Ender 3 V3 Plus" at bounding box center [595, 236] width 320 height 18
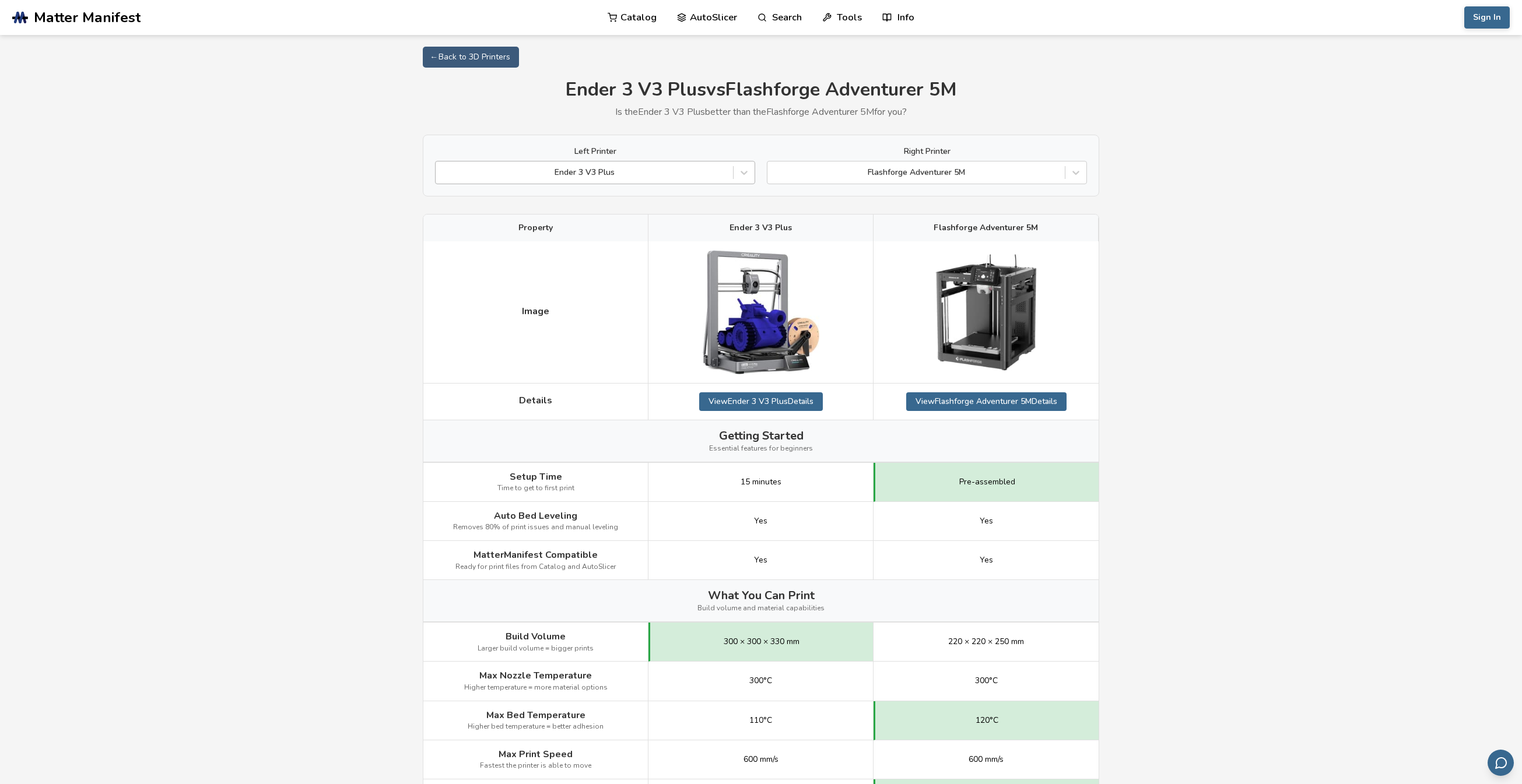
click at [545, 173] on div at bounding box center [584, 173] width 285 height 12
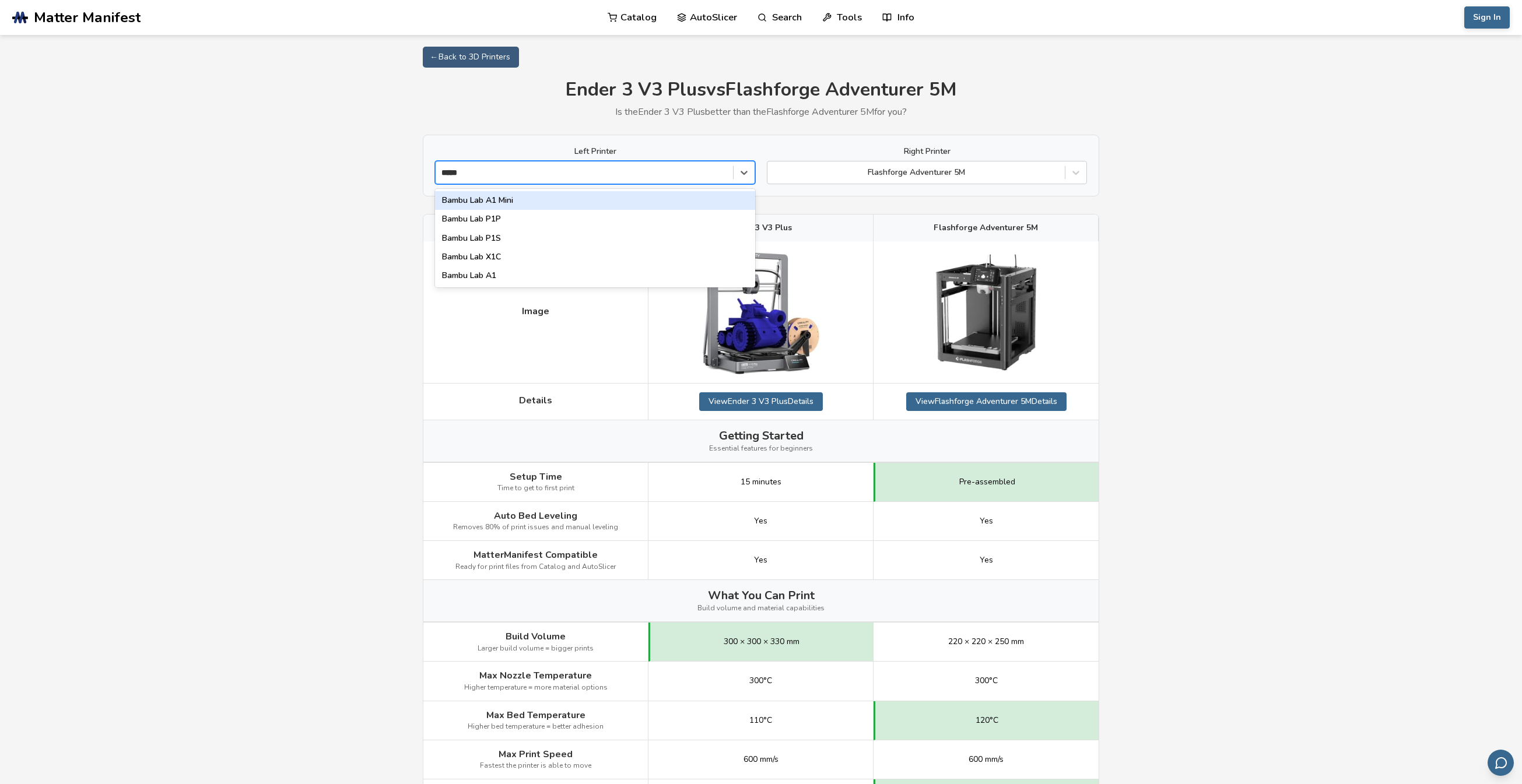
type input "*****"
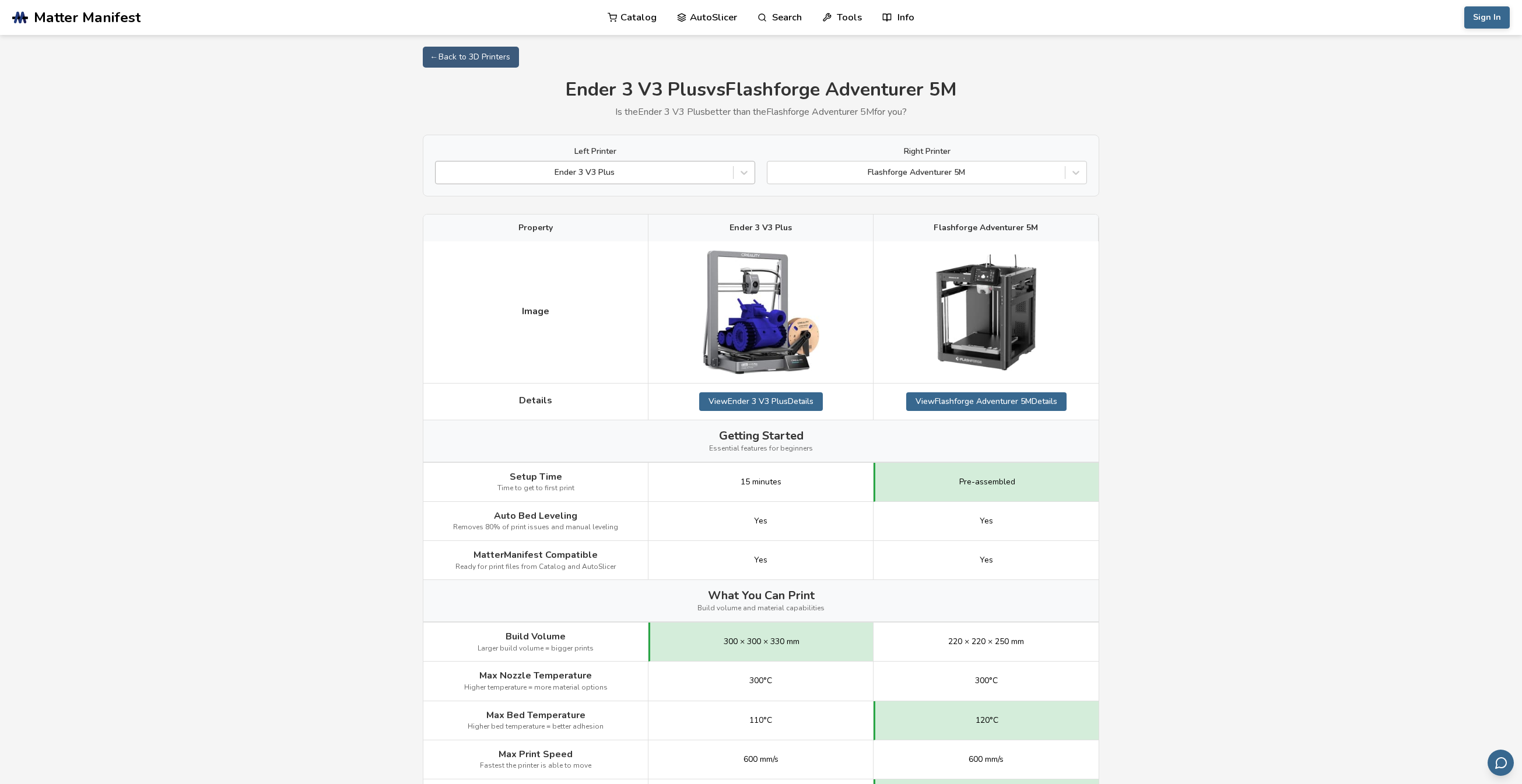
click at [626, 170] on div at bounding box center [584, 173] width 285 height 12
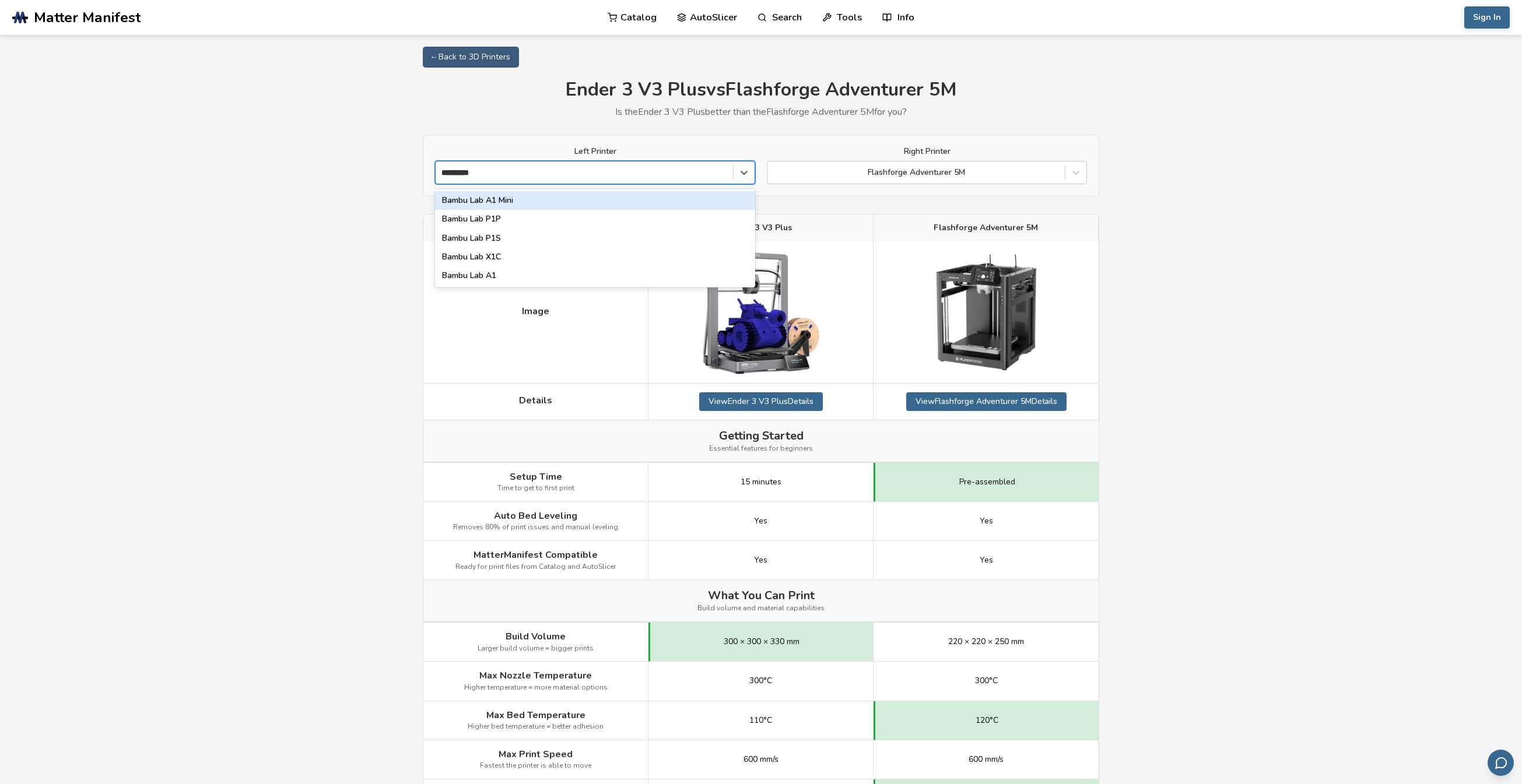
type input "*********"
click at [512, 239] on div "Bambu Lab P1S" at bounding box center [595, 238] width 320 height 18
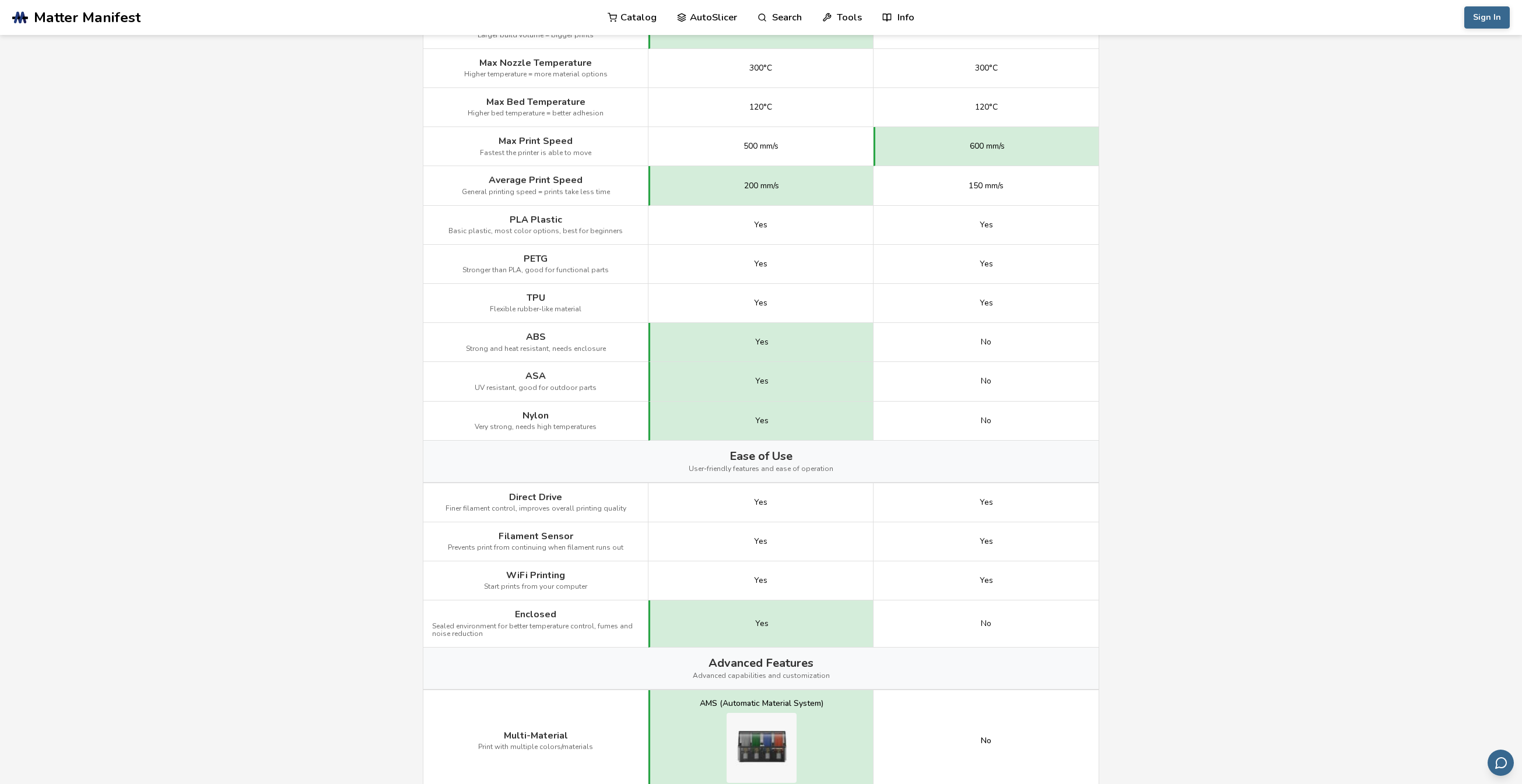
scroll to position [758, 0]
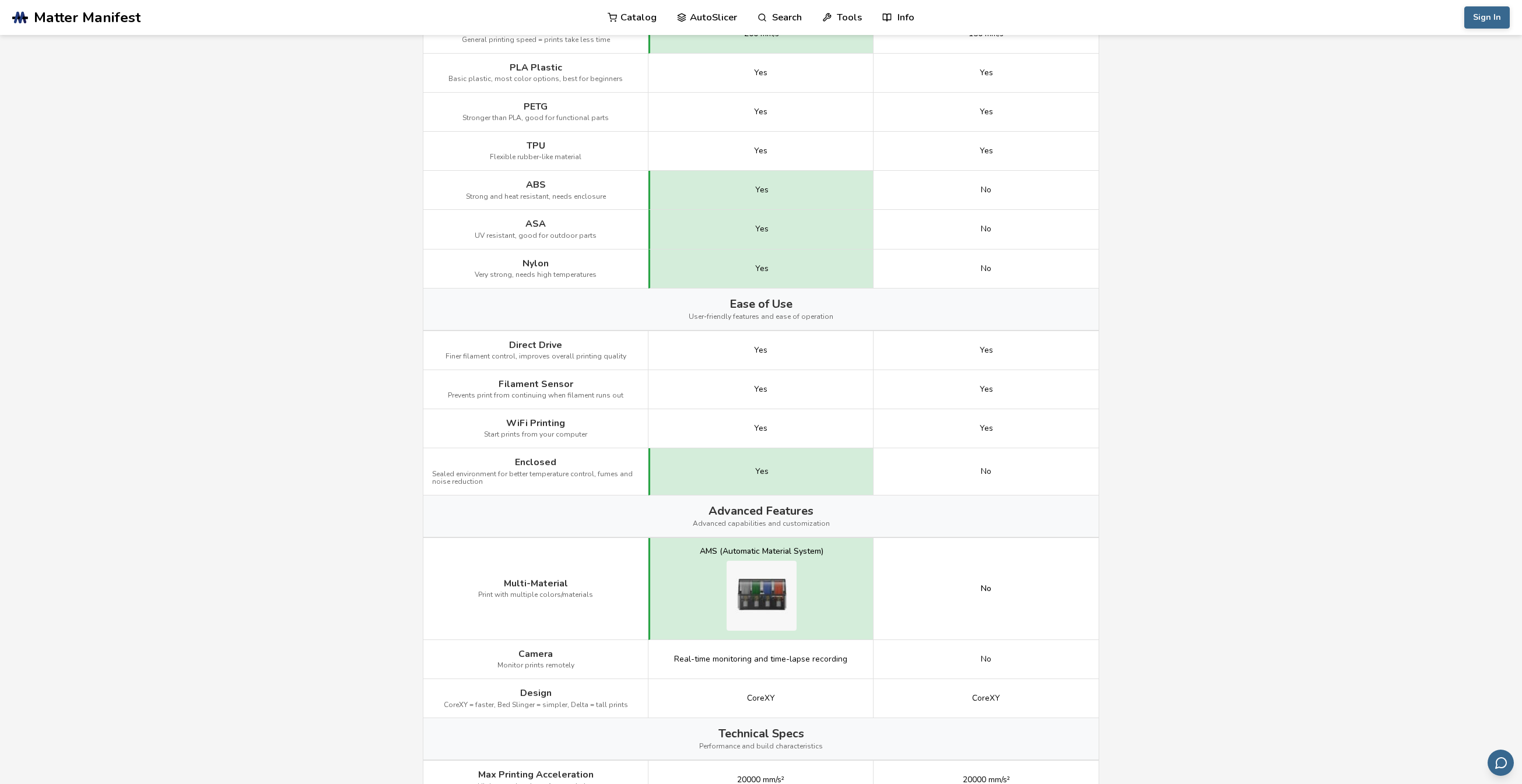
click at [755, 597] on img at bounding box center [762, 596] width 70 height 70
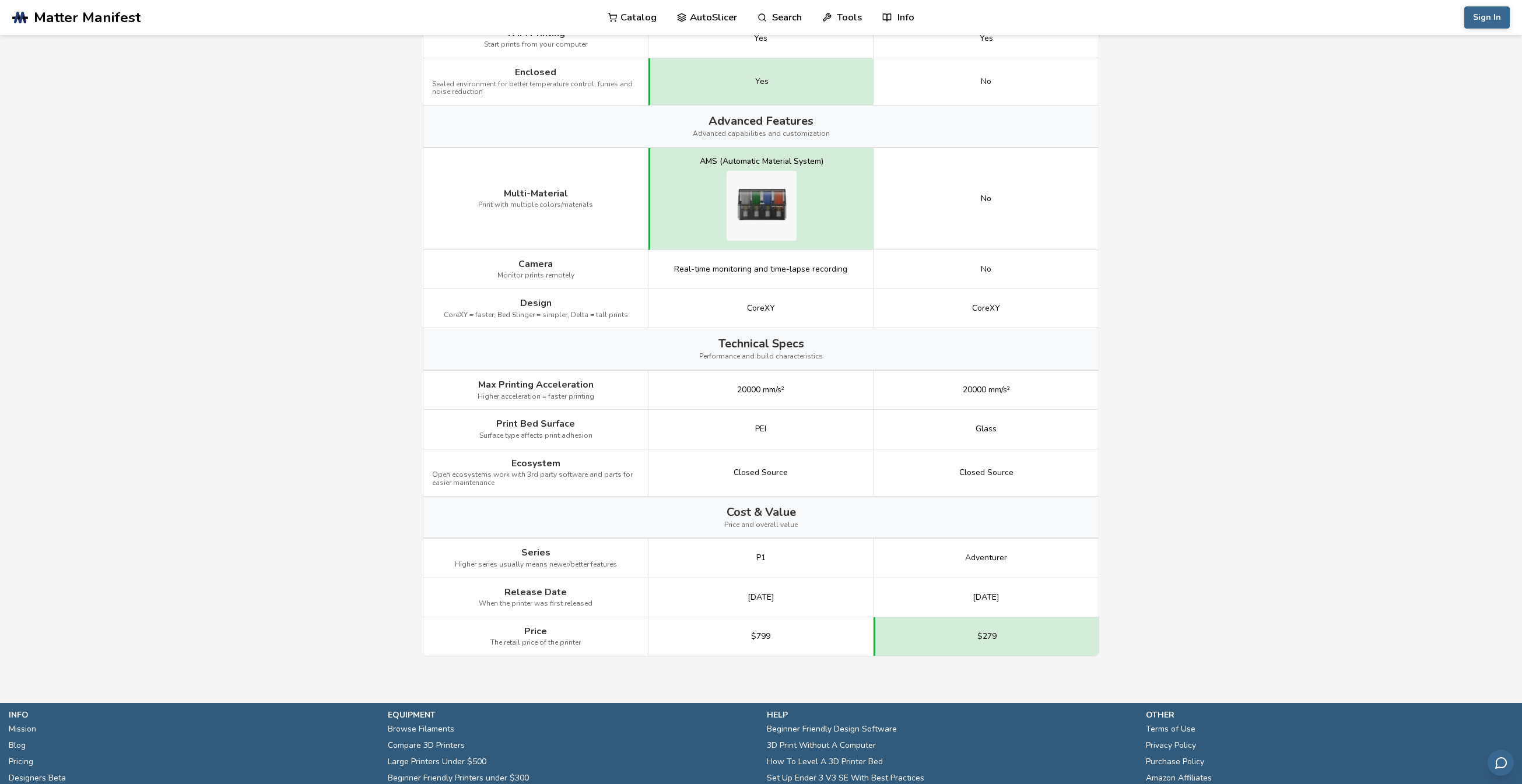
scroll to position [1225, 0]
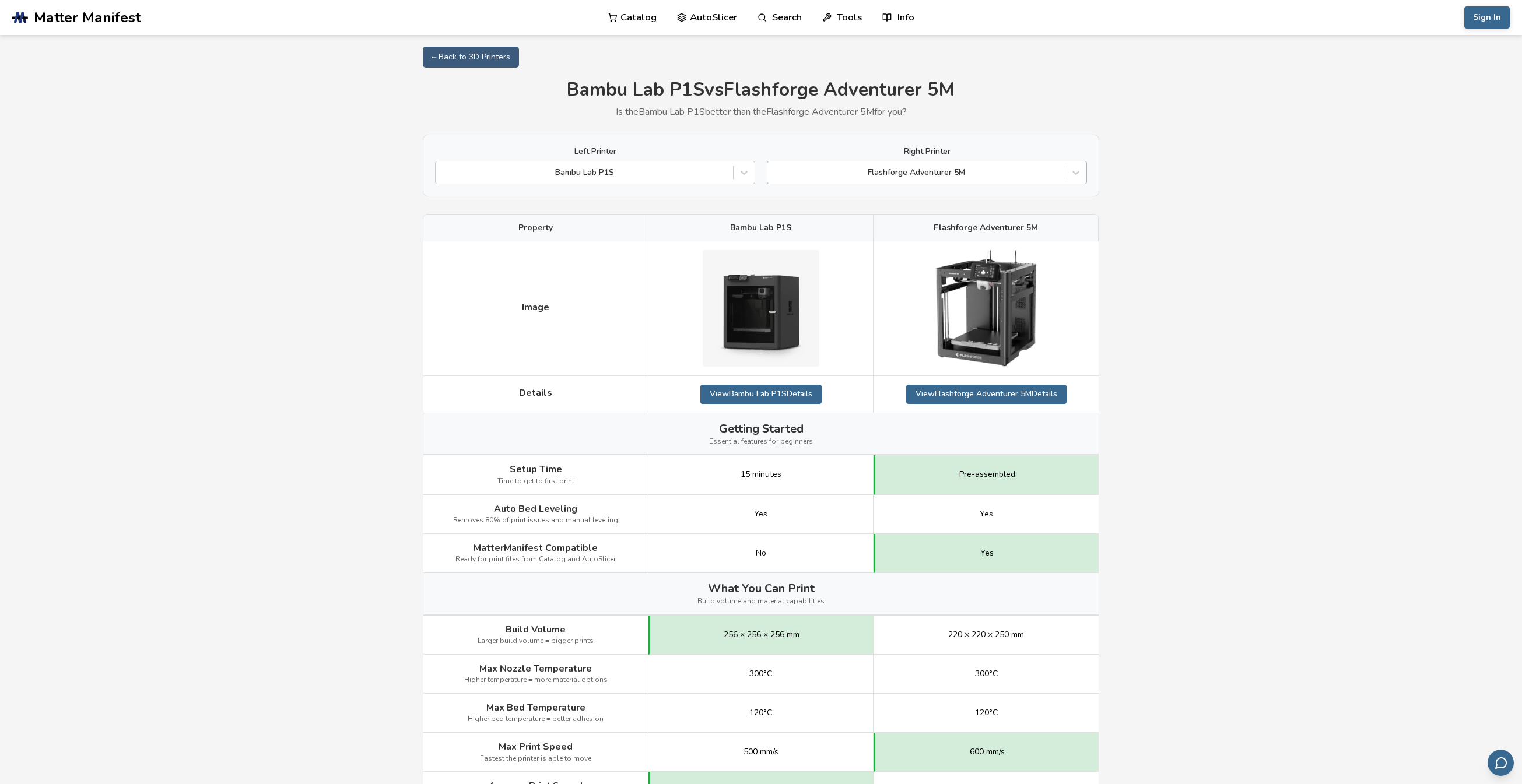
click at [930, 175] on div at bounding box center [916, 173] width 285 height 12
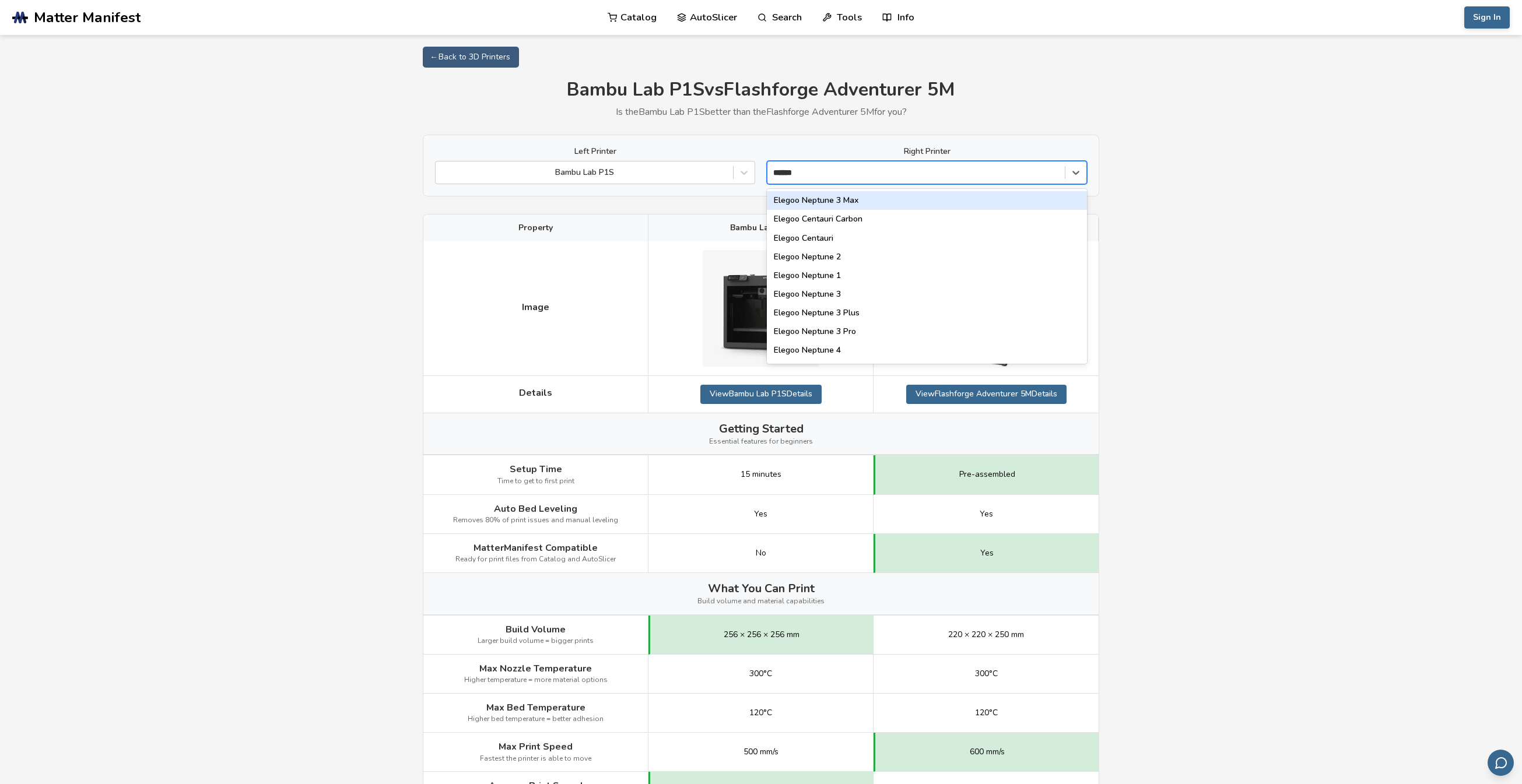
type input "******"
click at [904, 174] on div at bounding box center [916, 173] width 285 height 12
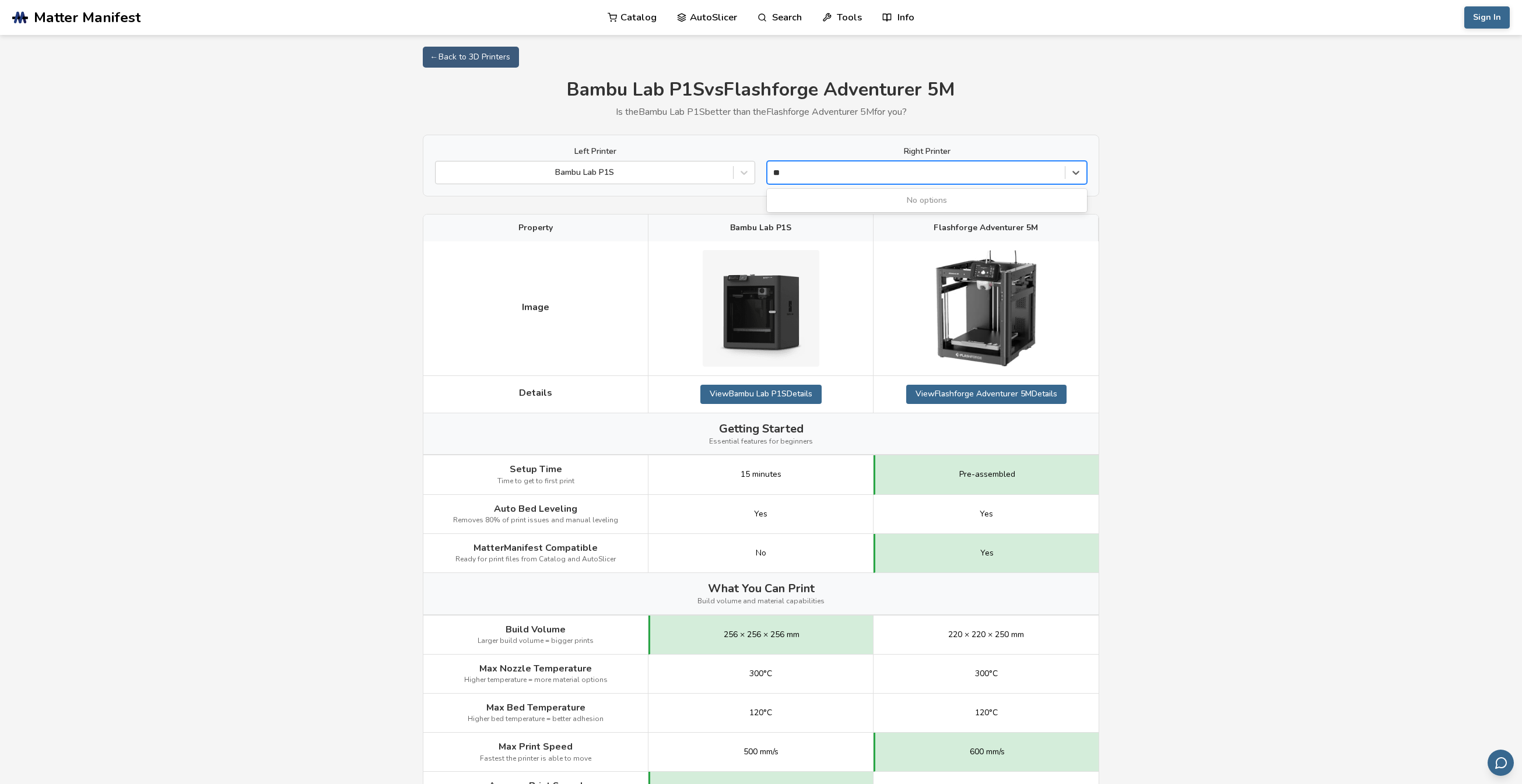
type input "*"
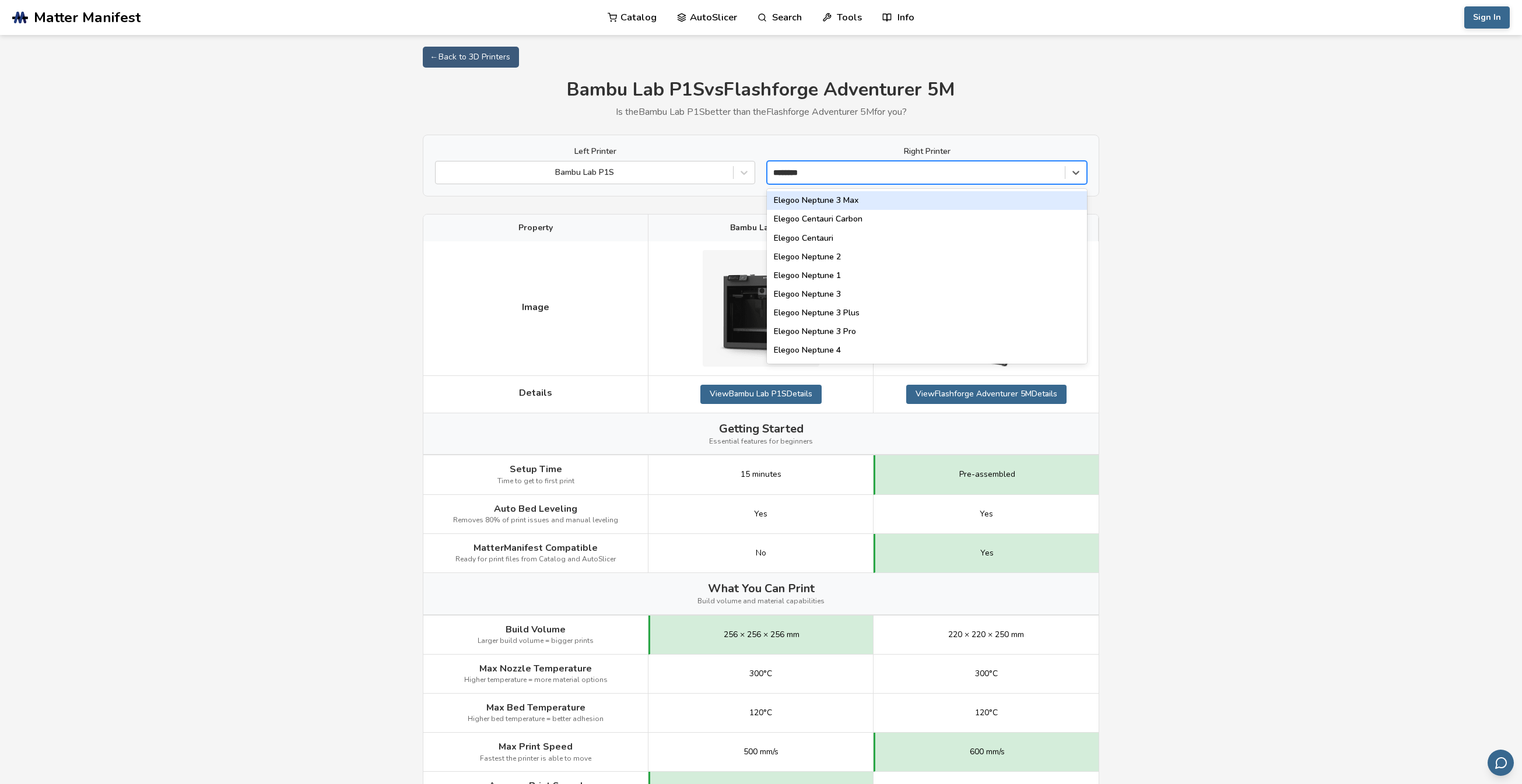
type input "*********"
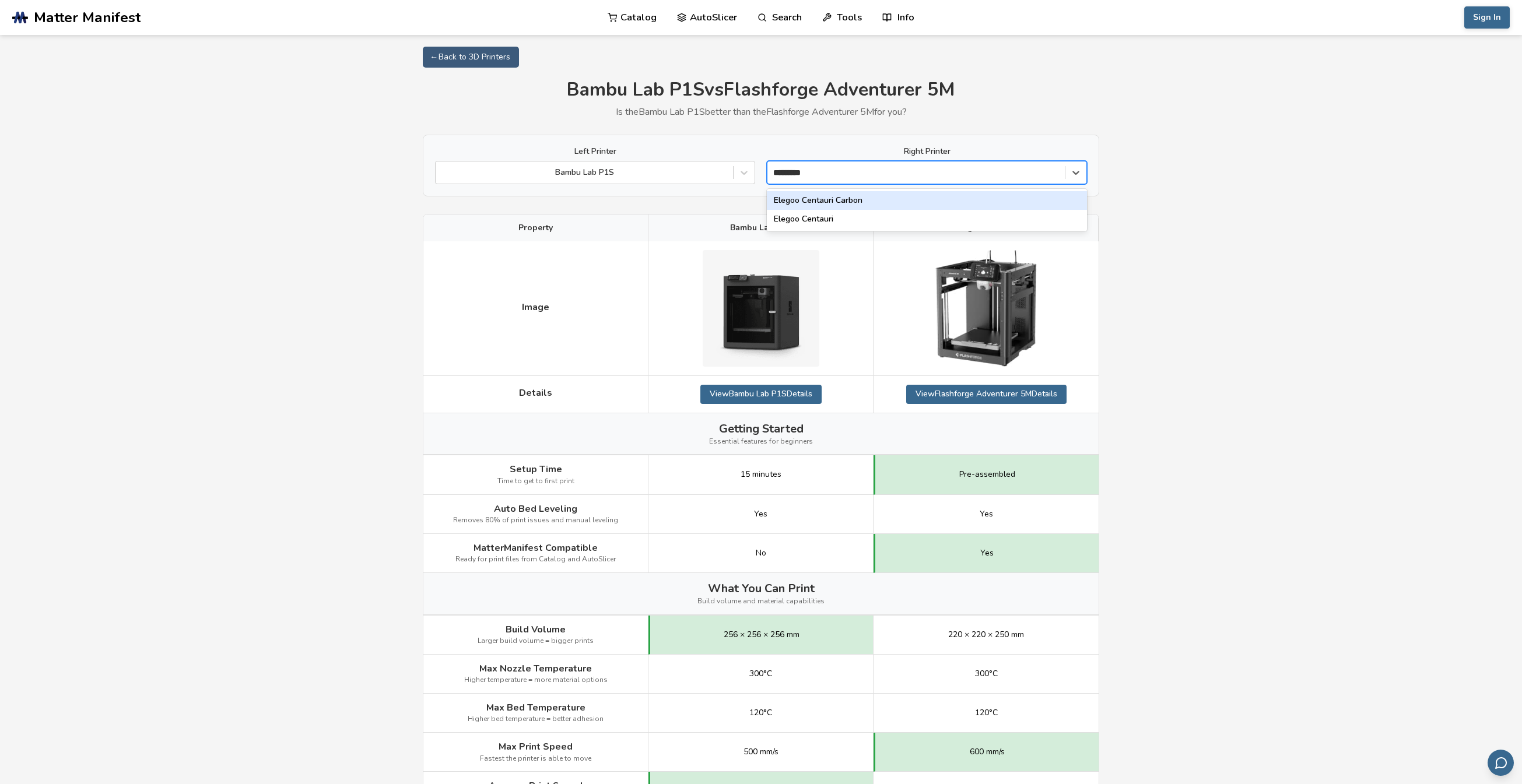
click at [876, 202] on div "Elegoo Centauri Carbon" at bounding box center [927, 200] width 320 height 18
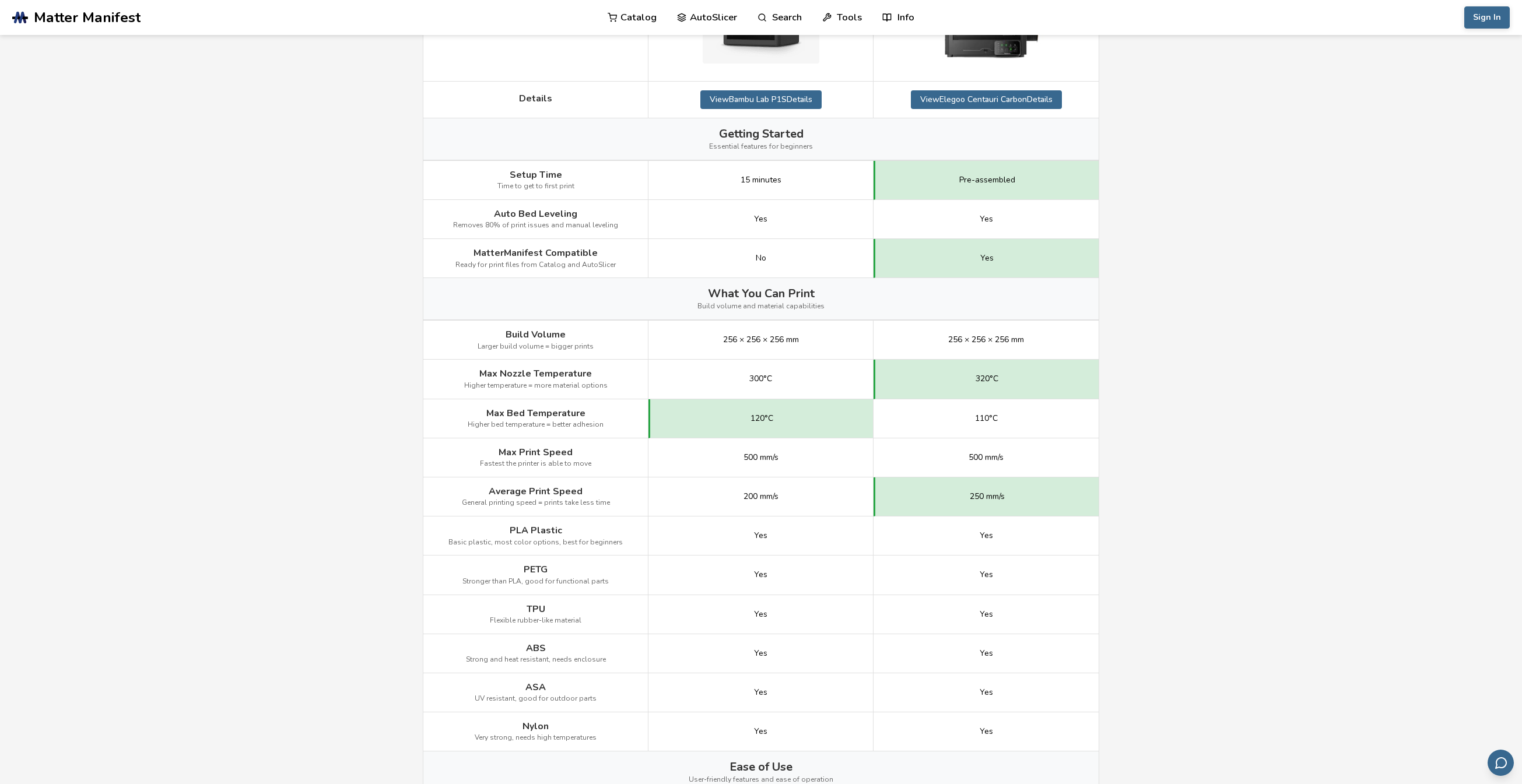
scroll to position [233, 0]
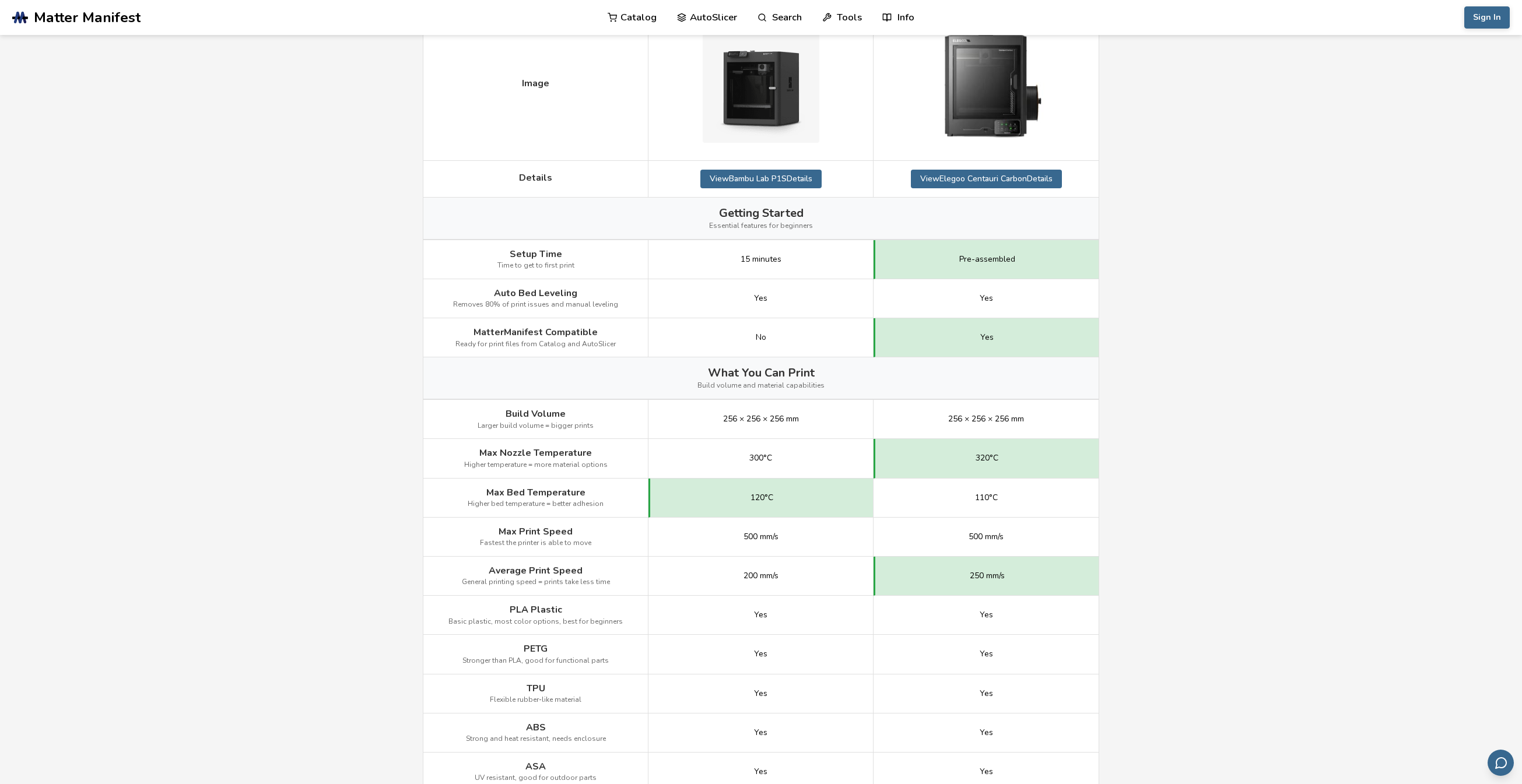
click at [978, 108] on img at bounding box center [986, 83] width 116 height 134
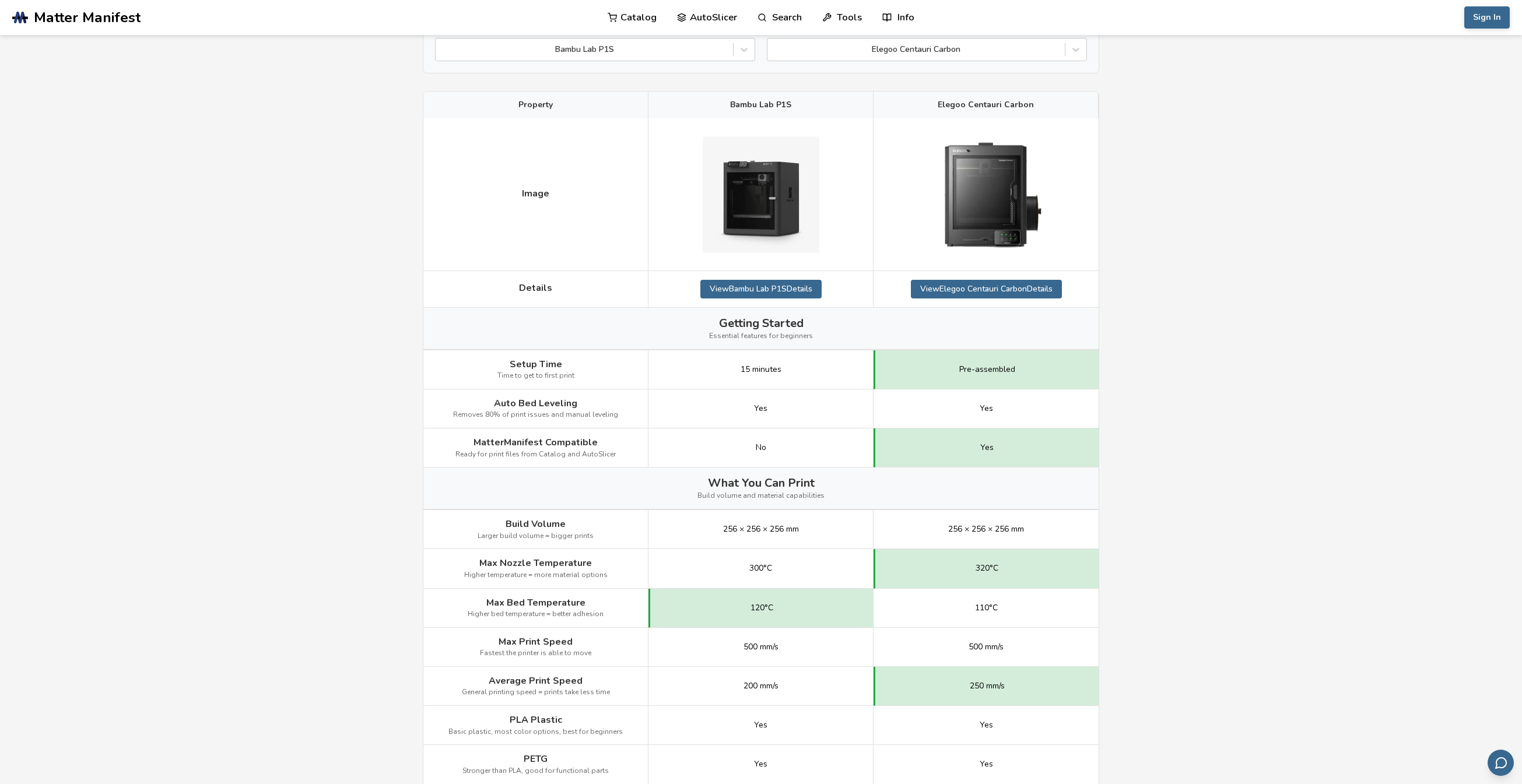
scroll to position [0, 0]
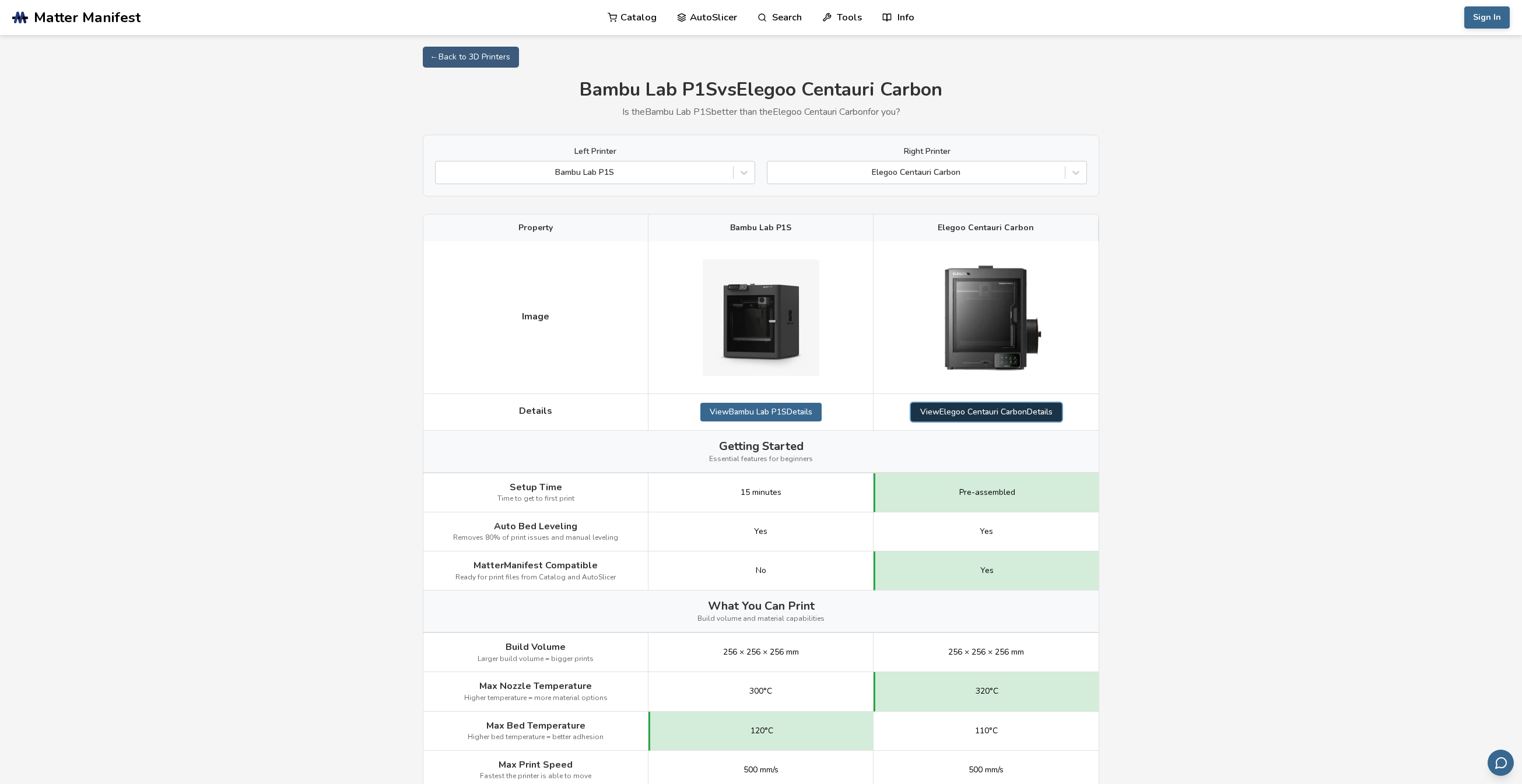
click at [966, 417] on link "View Elegoo Centauri Carbon Details" at bounding box center [986, 411] width 151 height 18
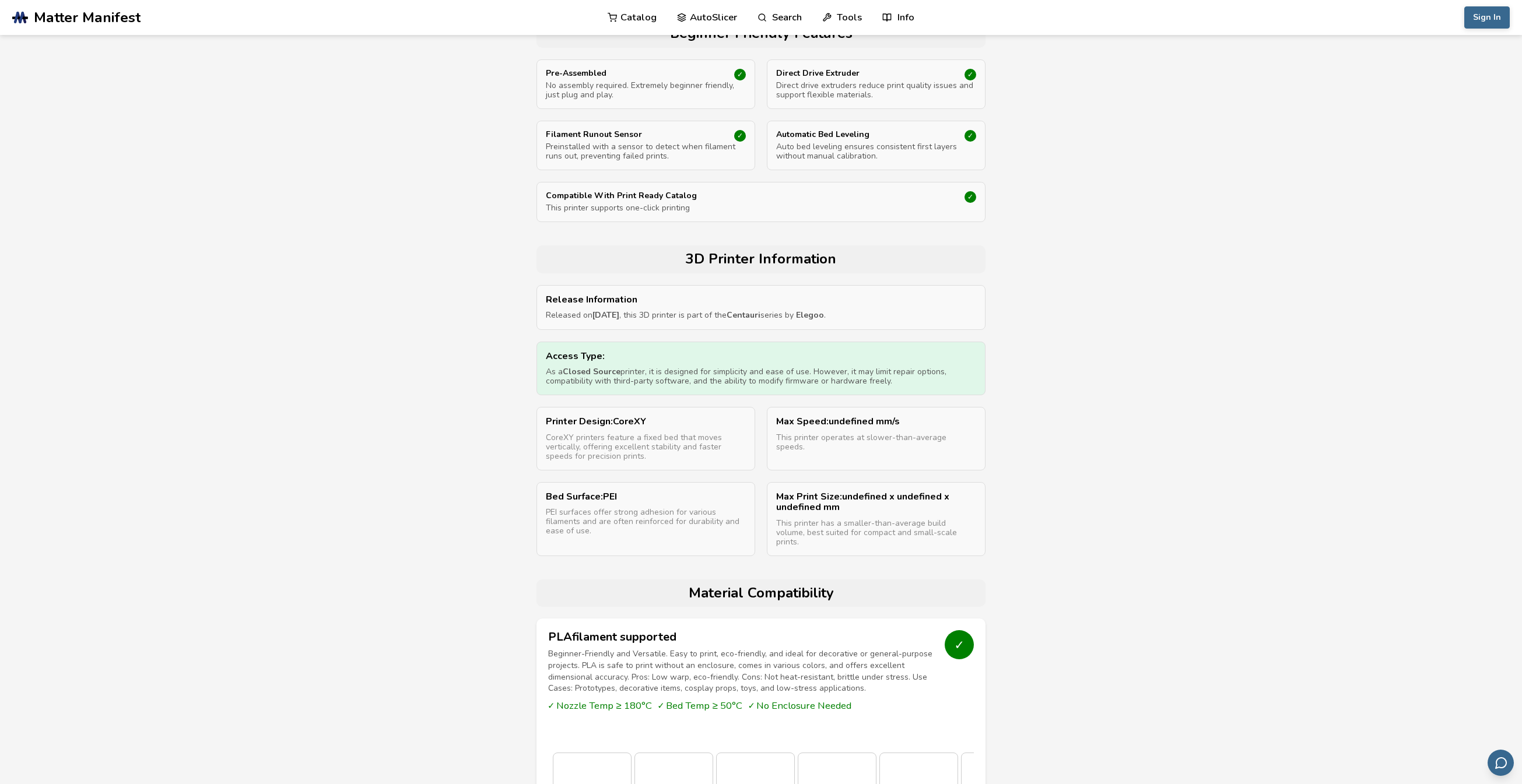
scroll to position [467, 0]
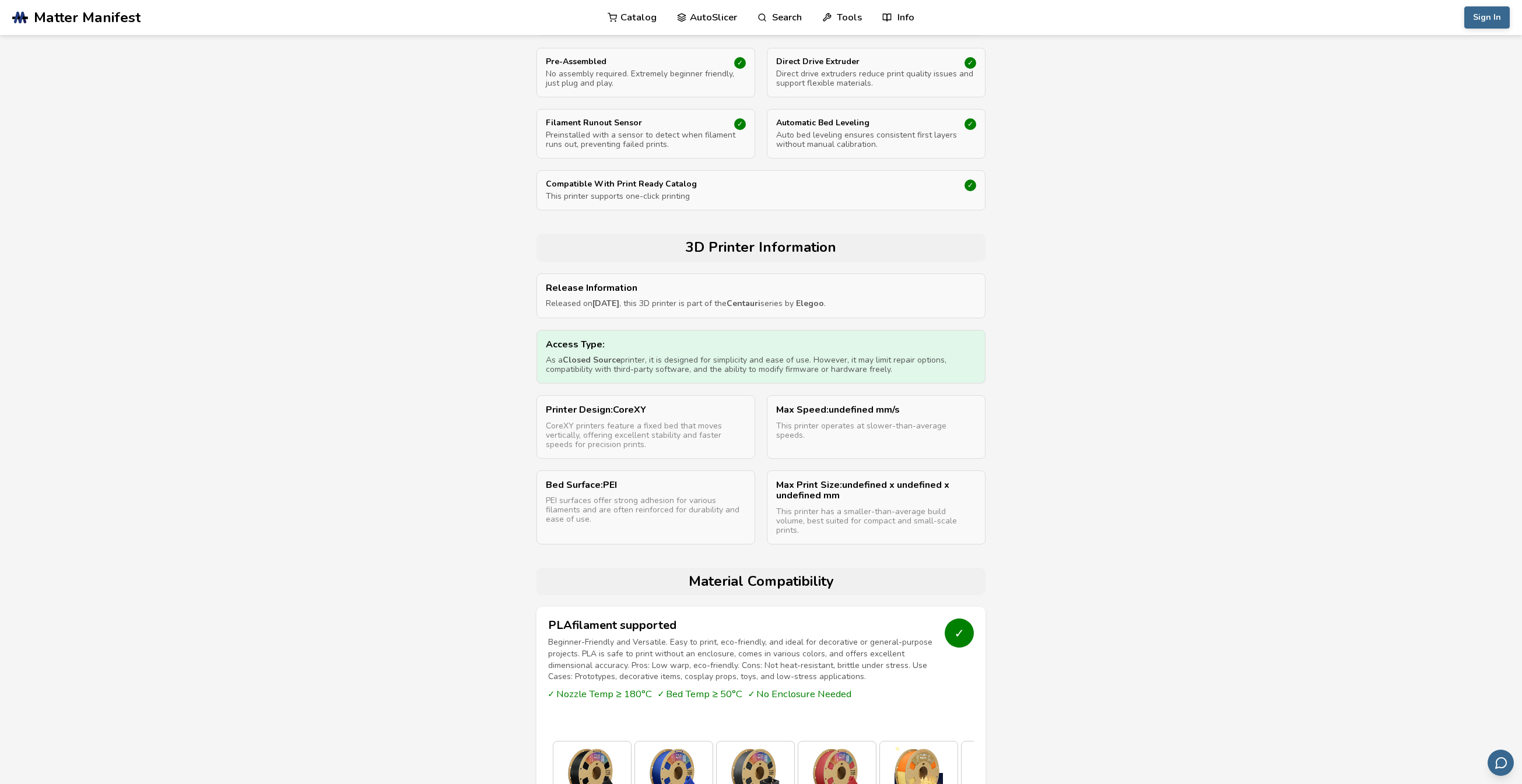
click at [605, 195] on p "This printer supports one-click printing" at bounding box center [760, 197] width 430 height 10
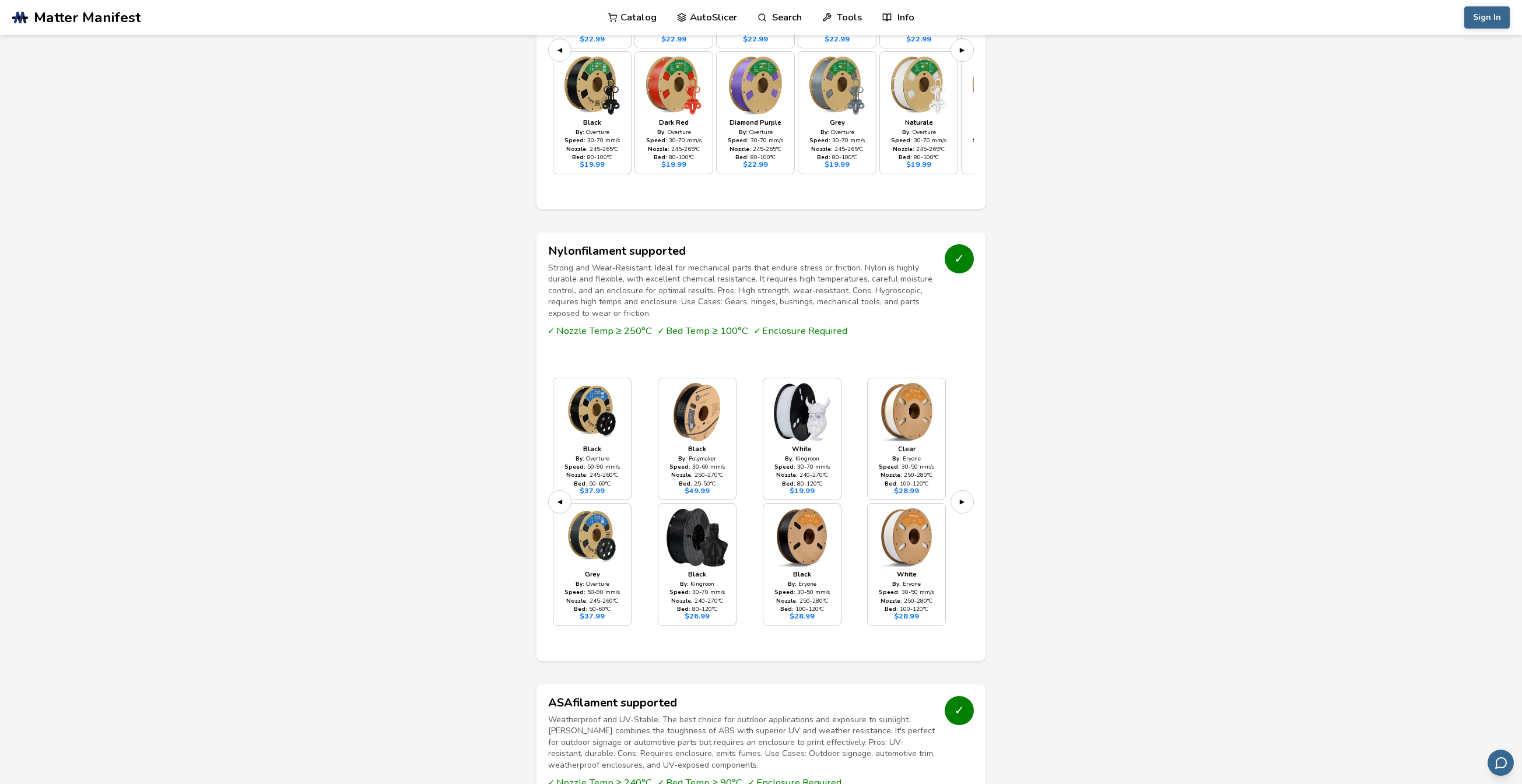
scroll to position [2682, 0]
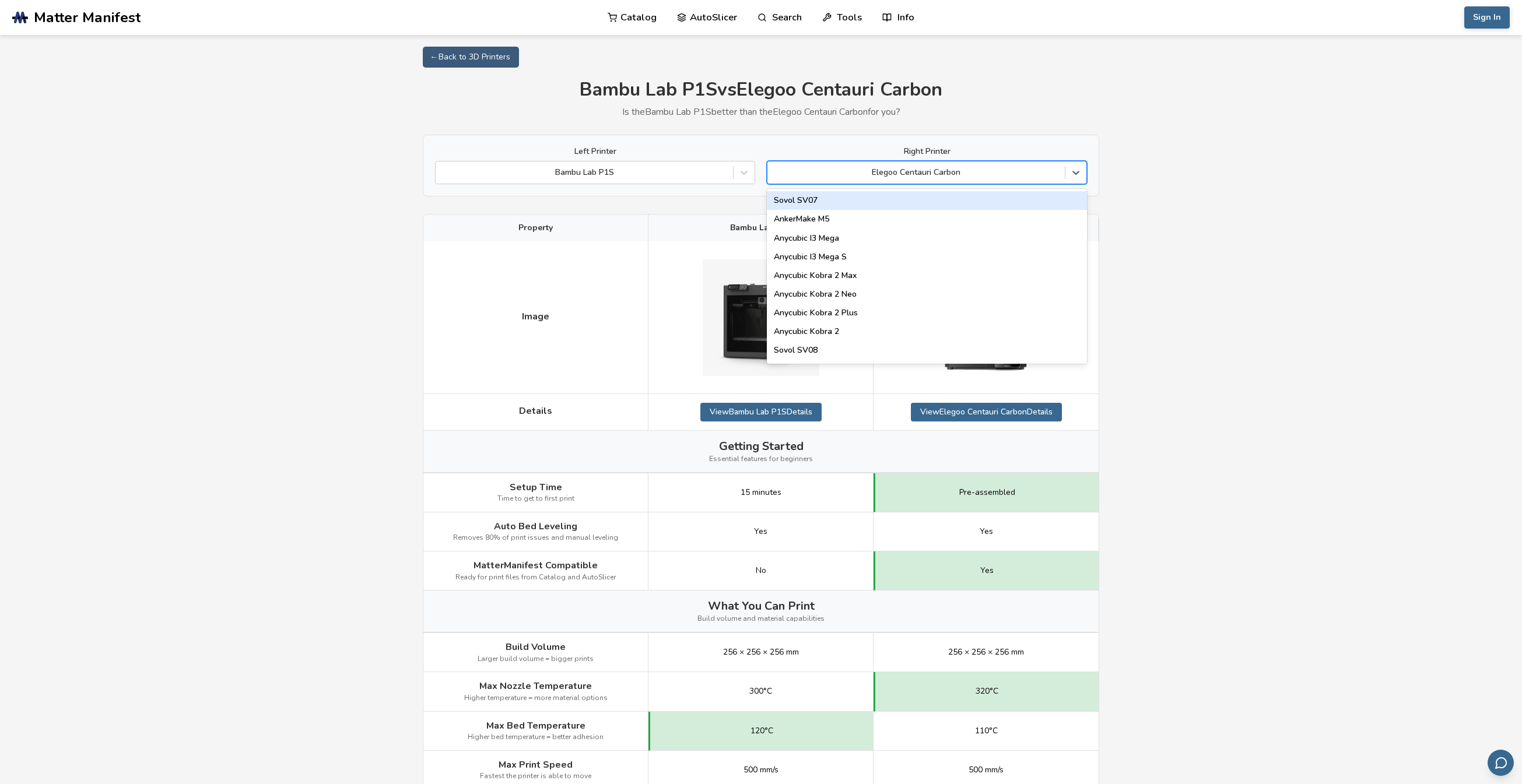
click at [974, 174] on div at bounding box center [916, 173] width 285 height 12
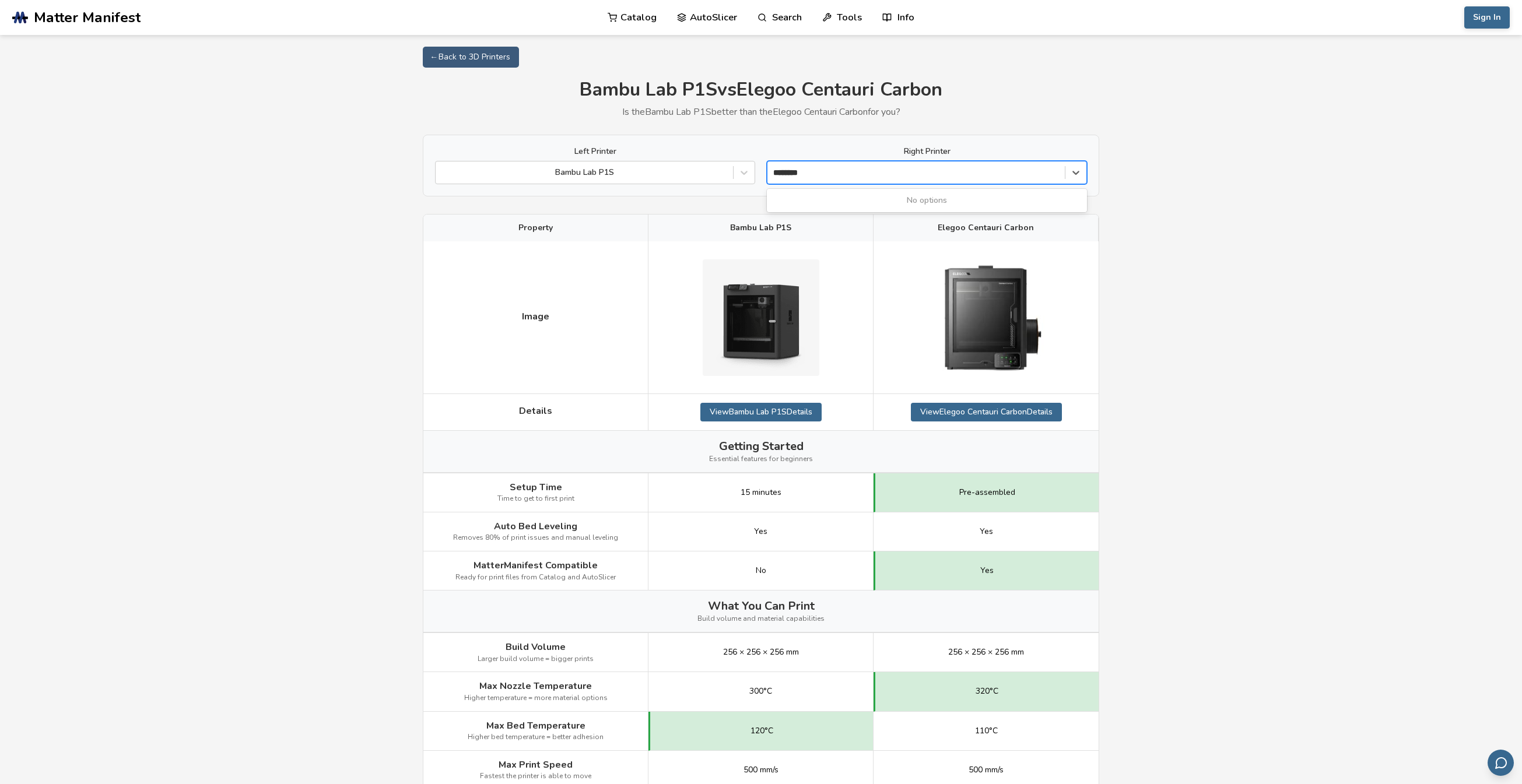
type input "******"
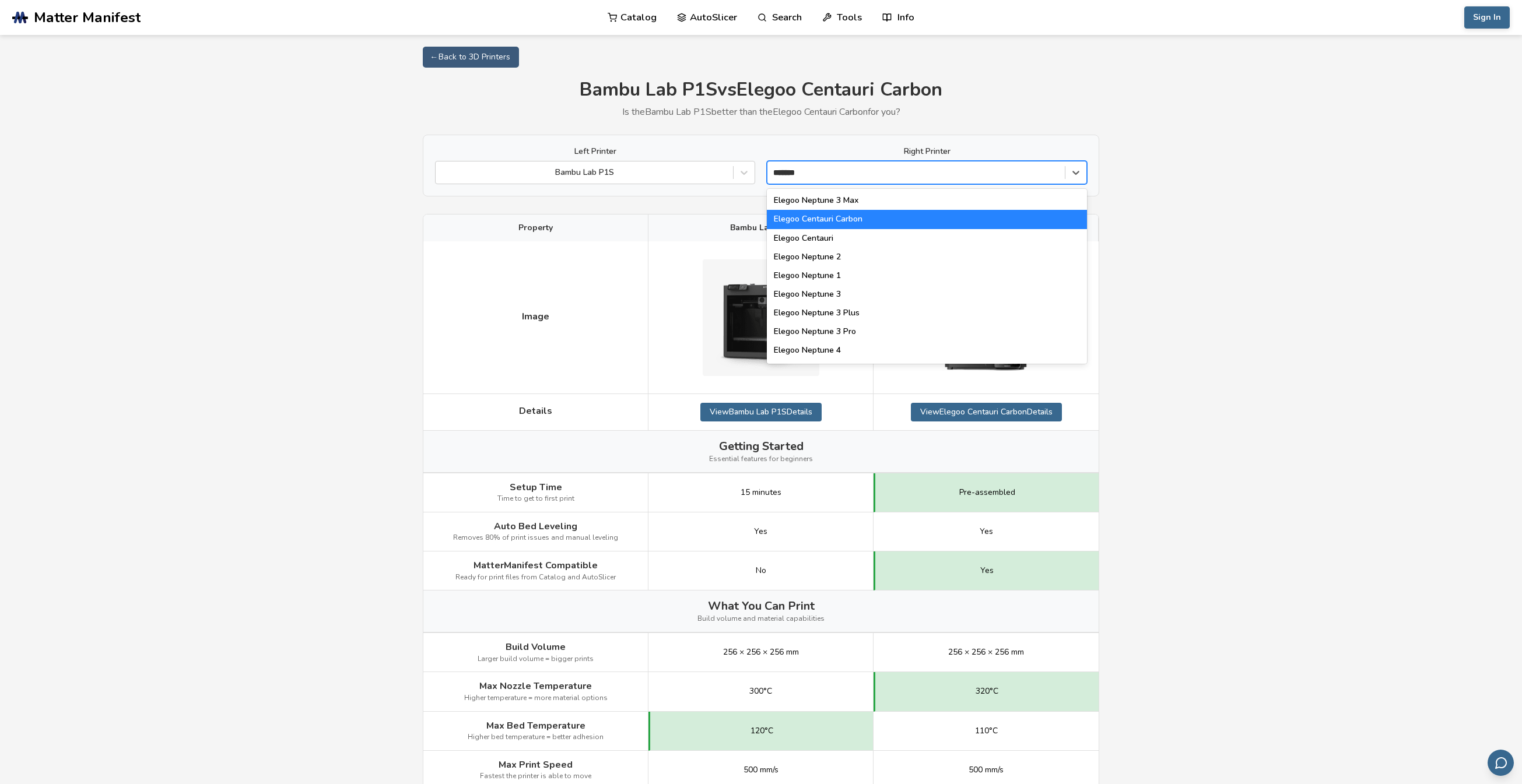
scroll to position [73, 0]
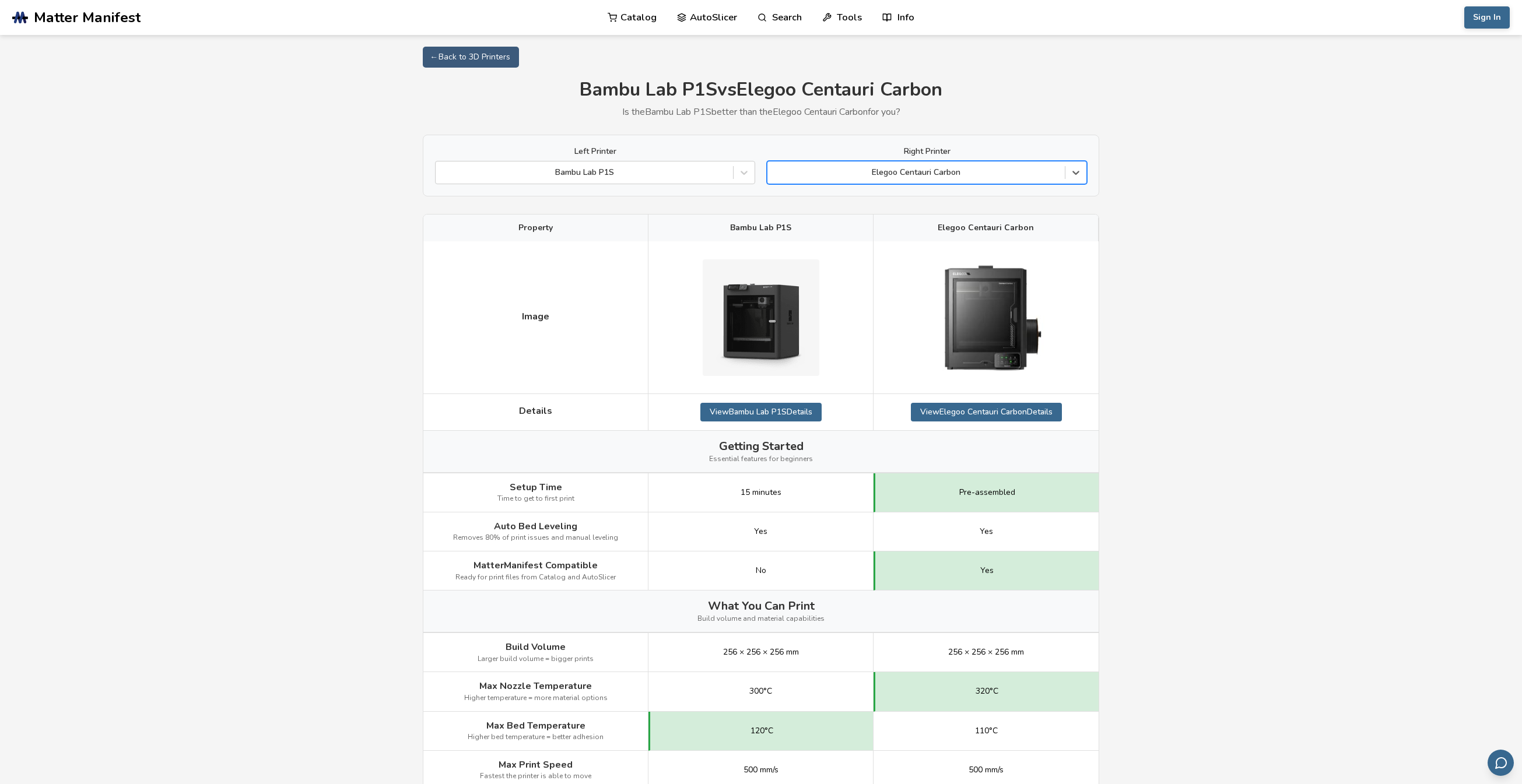
click at [956, 172] on div at bounding box center [916, 173] width 285 height 12
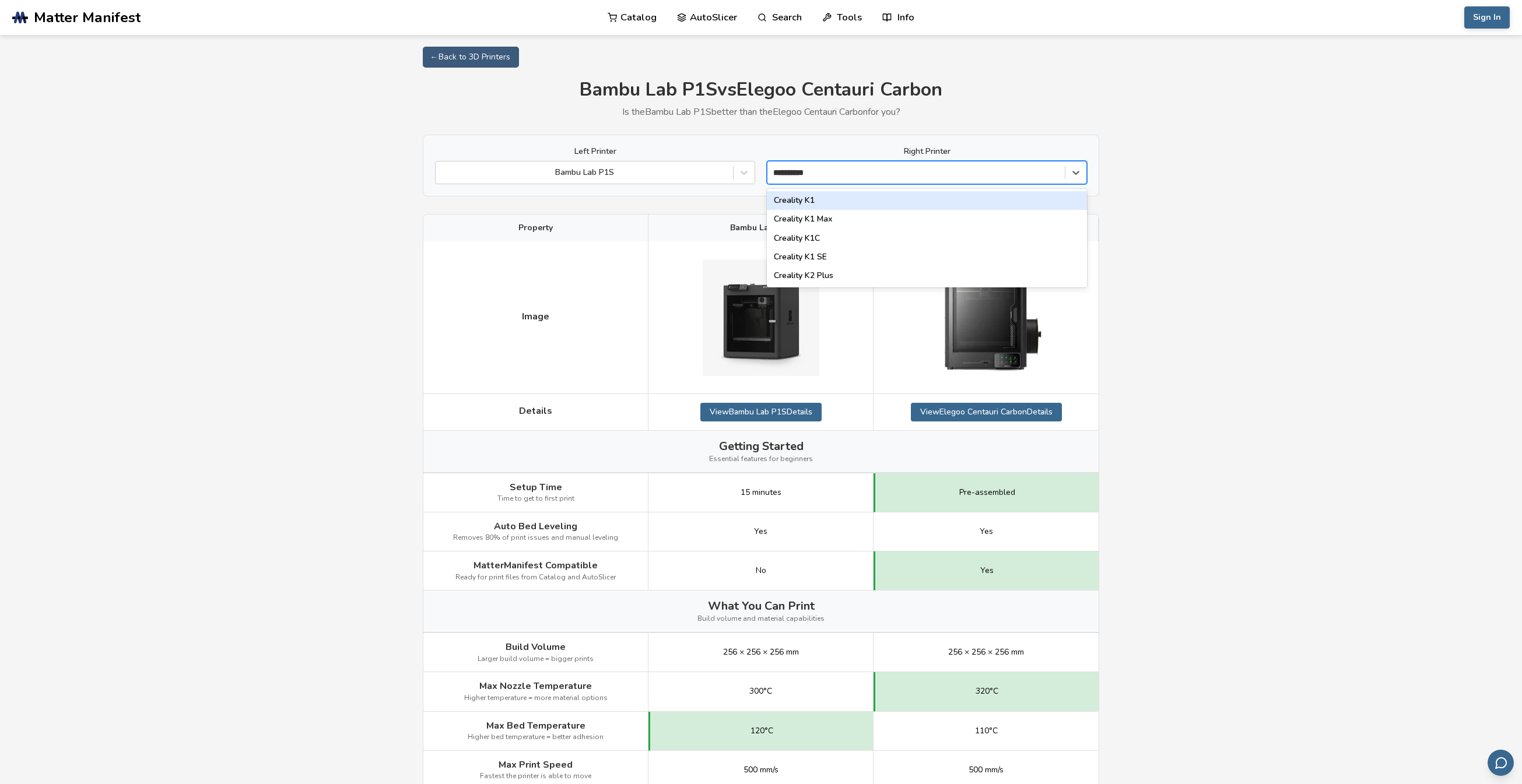
type input "**********"
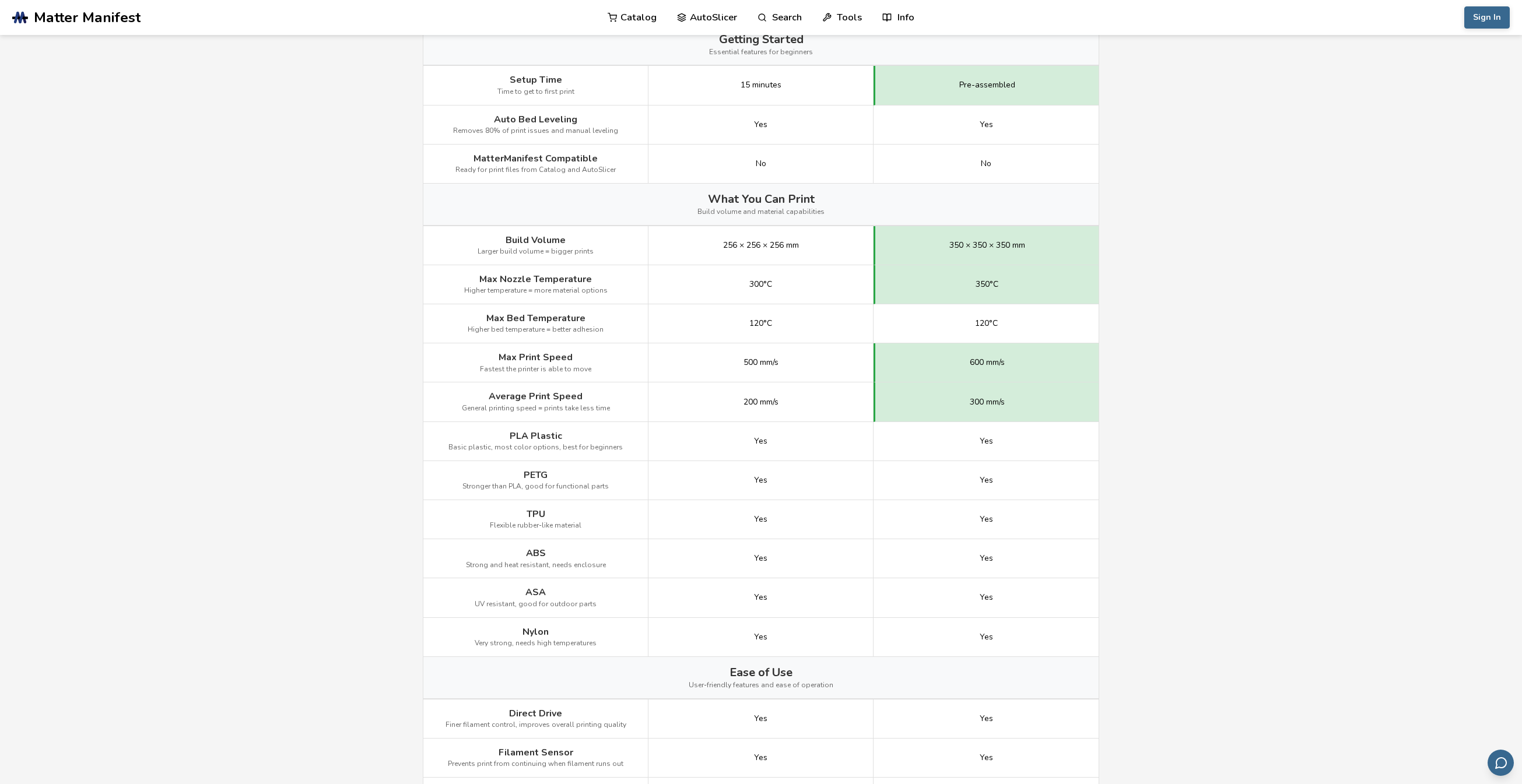
scroll to position [408, 0]
